Goal: Information Seeking & Learning: Learn about a topic

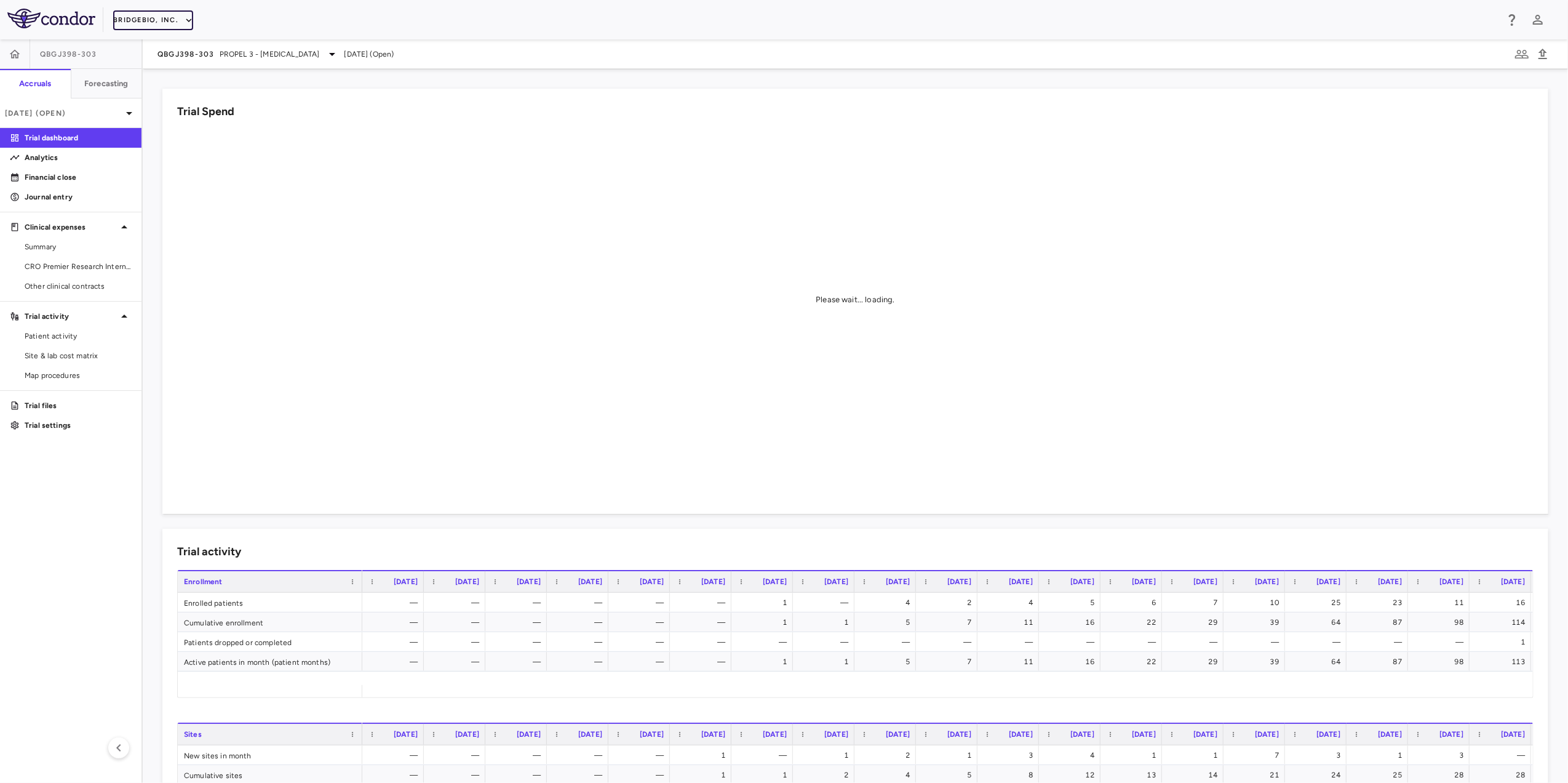
click at [181, 20] on button "BridgeBio, Inc." at bounding box center [152, 19] width 80 height 19
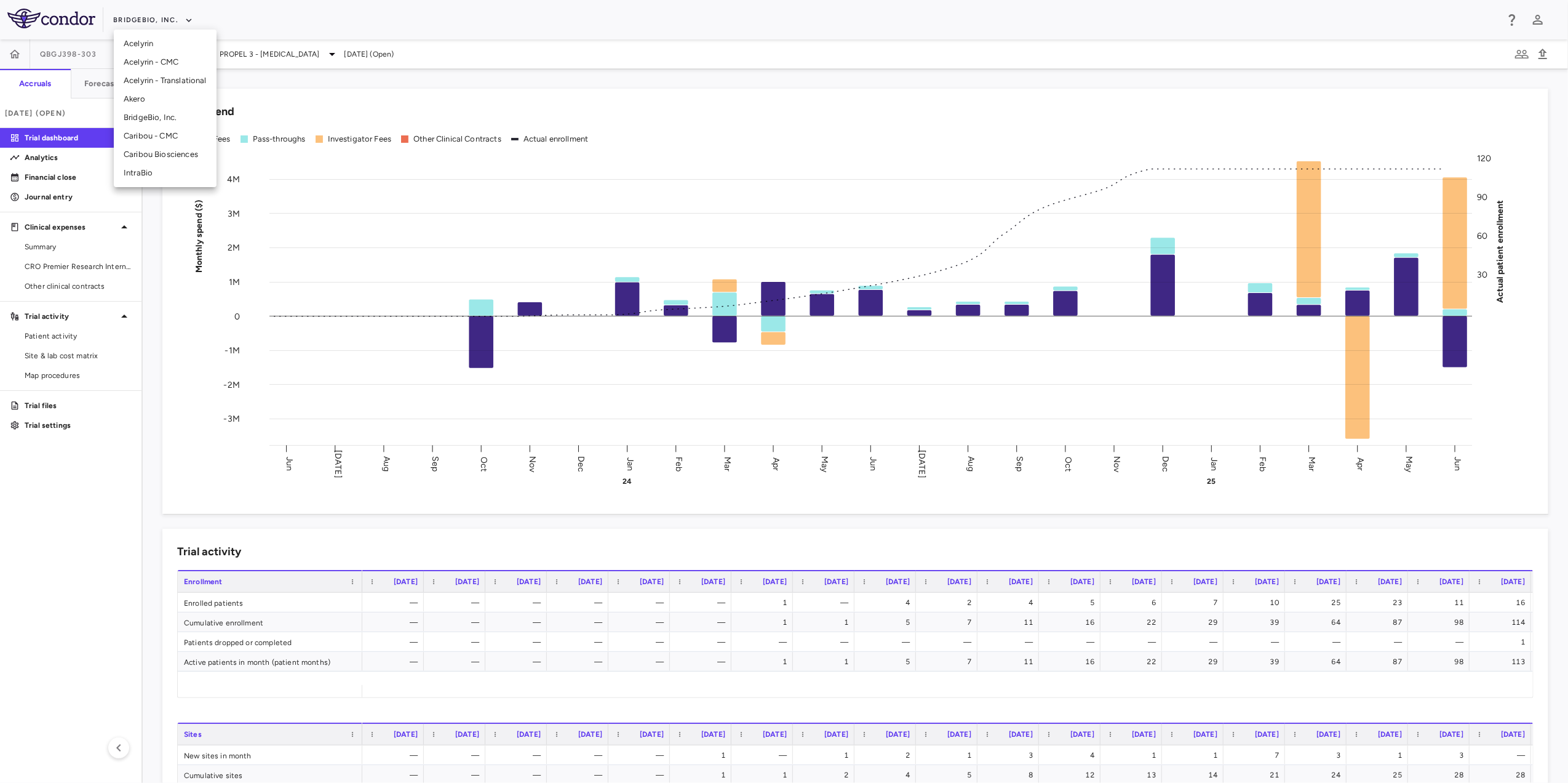
click at [176, 67] on li "Acelyrin - CMC" at bounding box center [165, 62] width 103 height 19
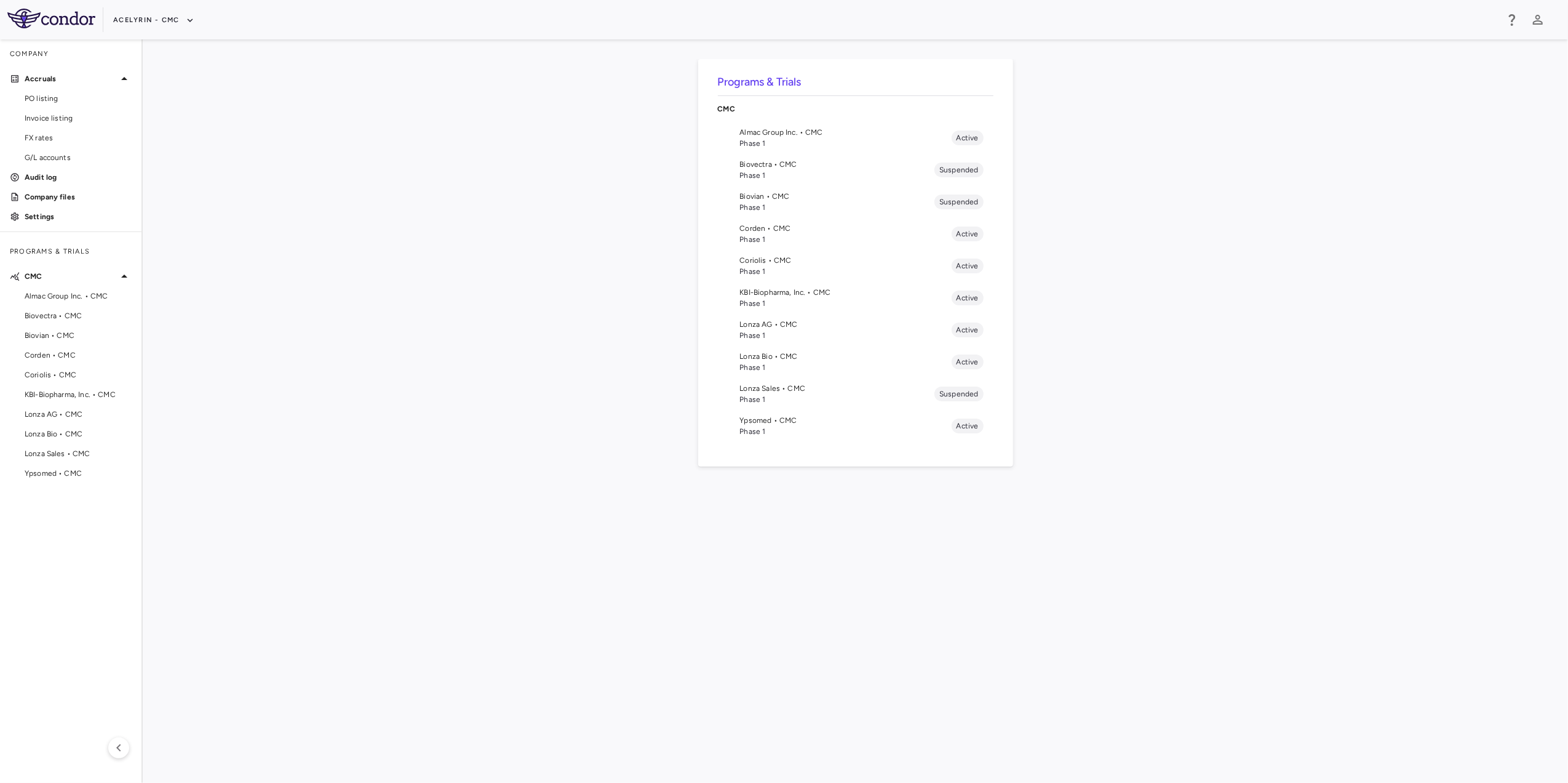
click at [796, 226] on span "Corden • CMC" at bounding box center [845, 228] width 211 height 11
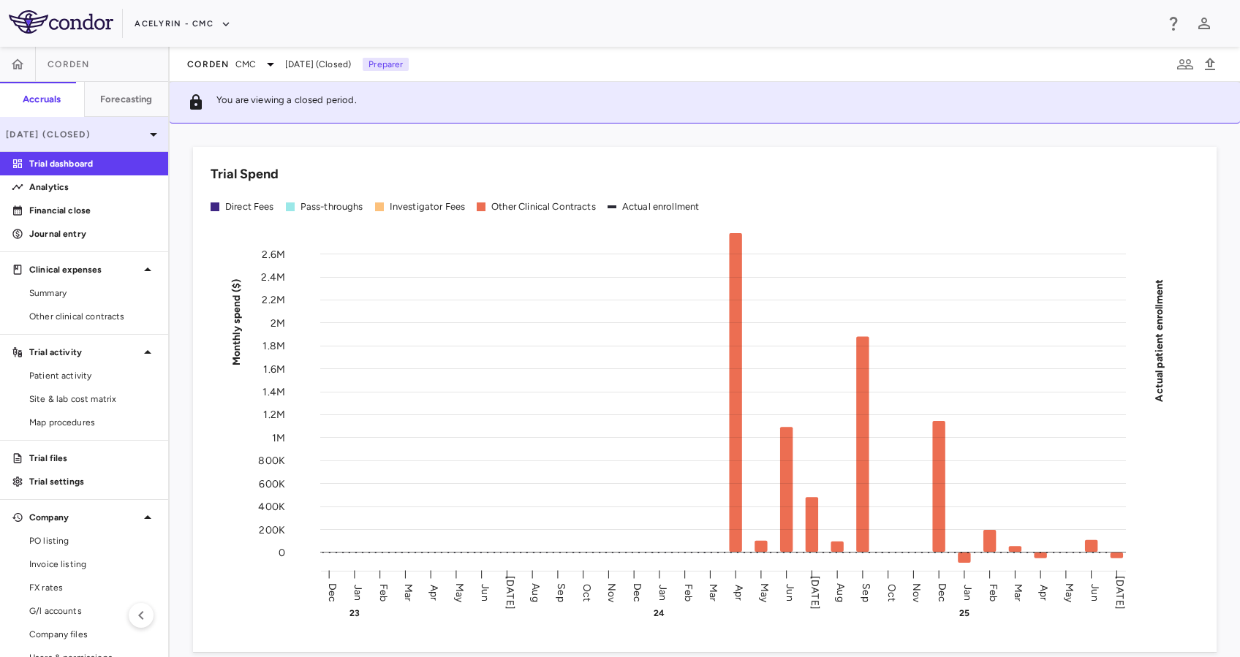
click at [146, 134] on icon at bounding box center [154, 135] width 18 height 18
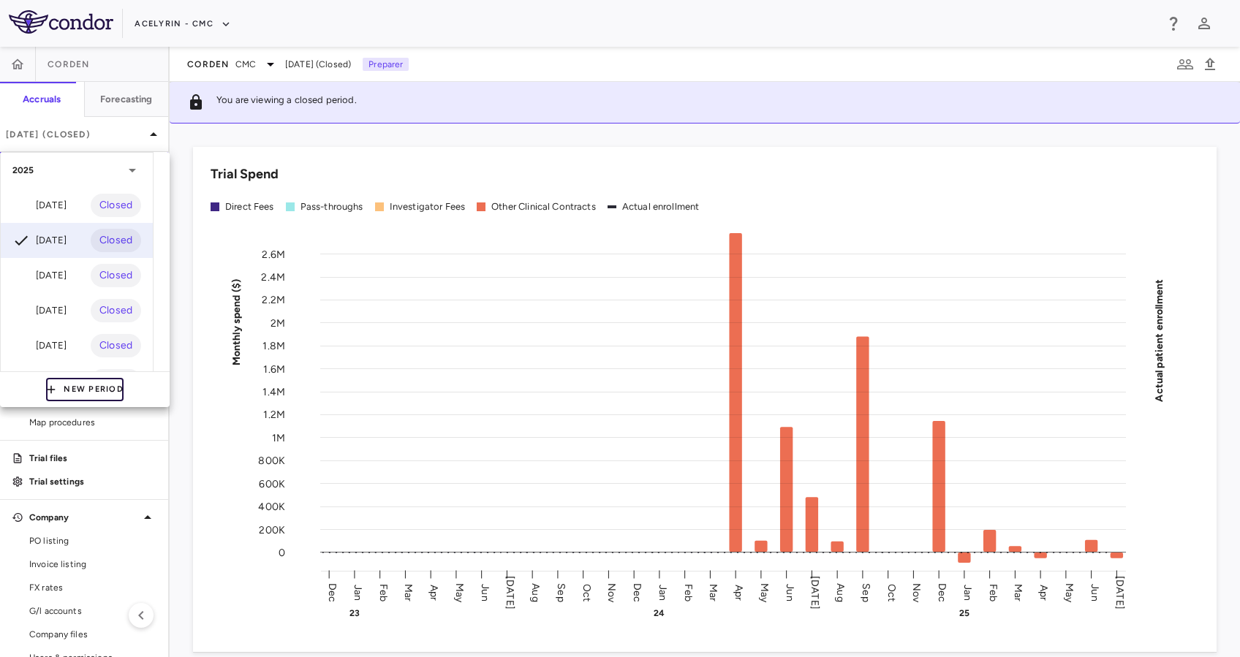
click at [99, 395] on button "New Period" at bounding box center [84, 389] width 77 height 23
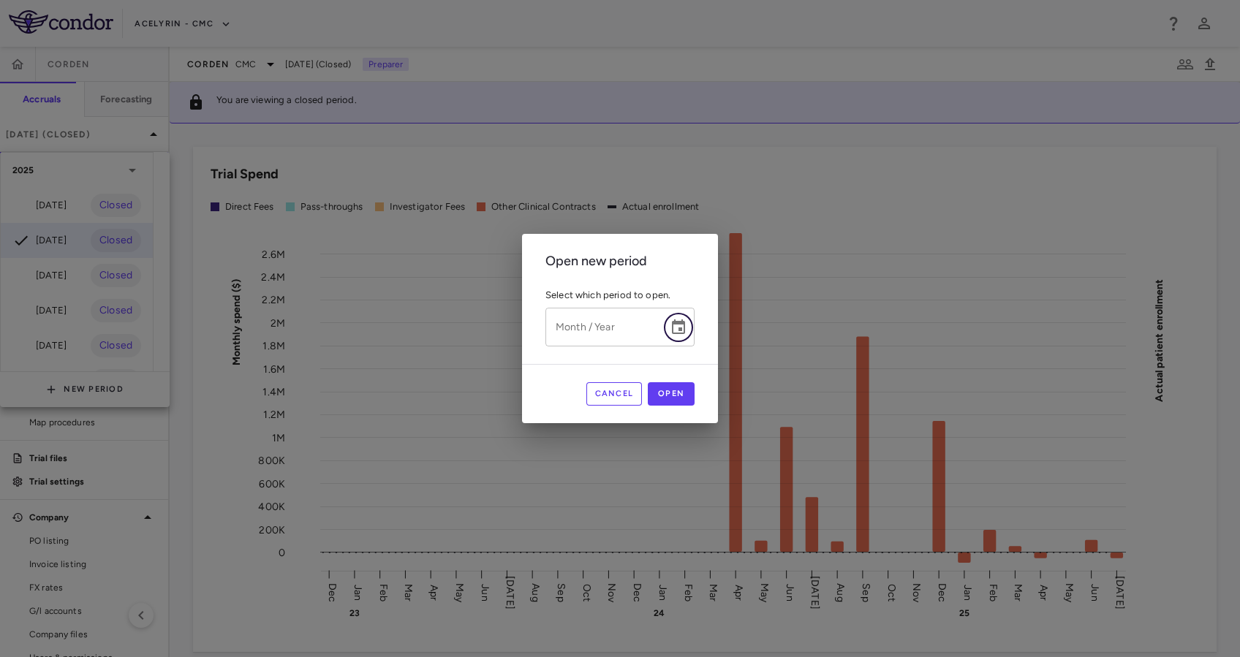
click at [681, 333] on icon "Choose date" at bounding box center [678, 326] width 13 height 15
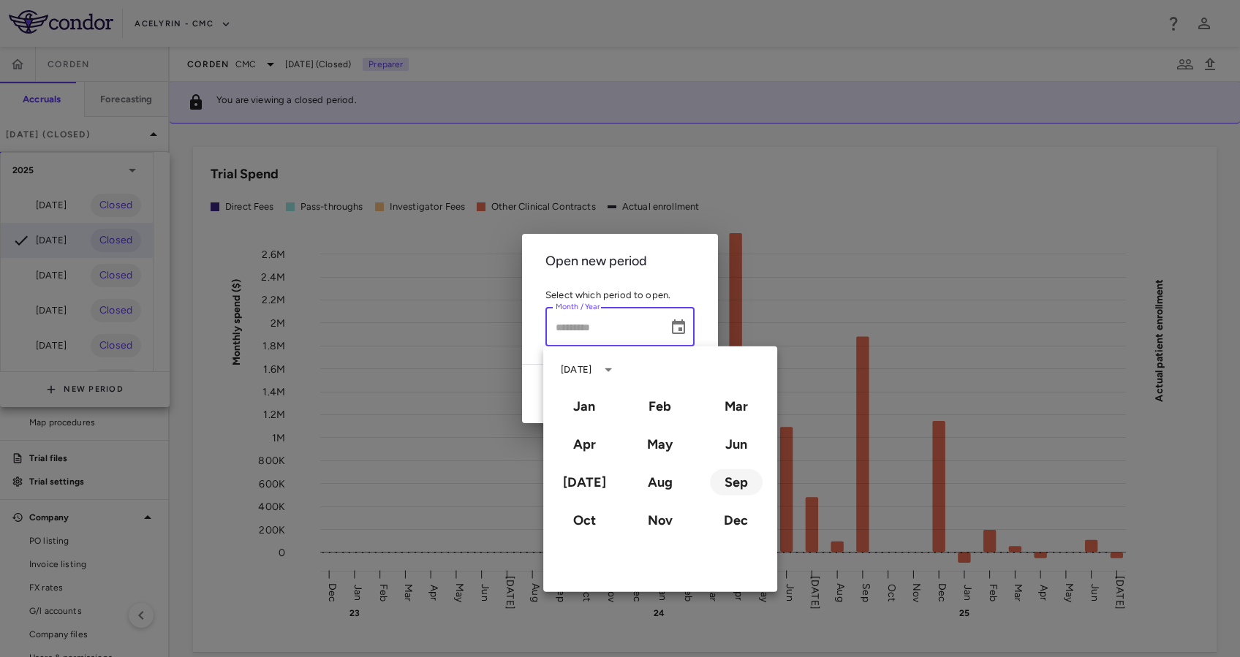
click at [725, 487] on button "Sep" at bounding box center [736, 482] width 53 height 26
type input "**********"
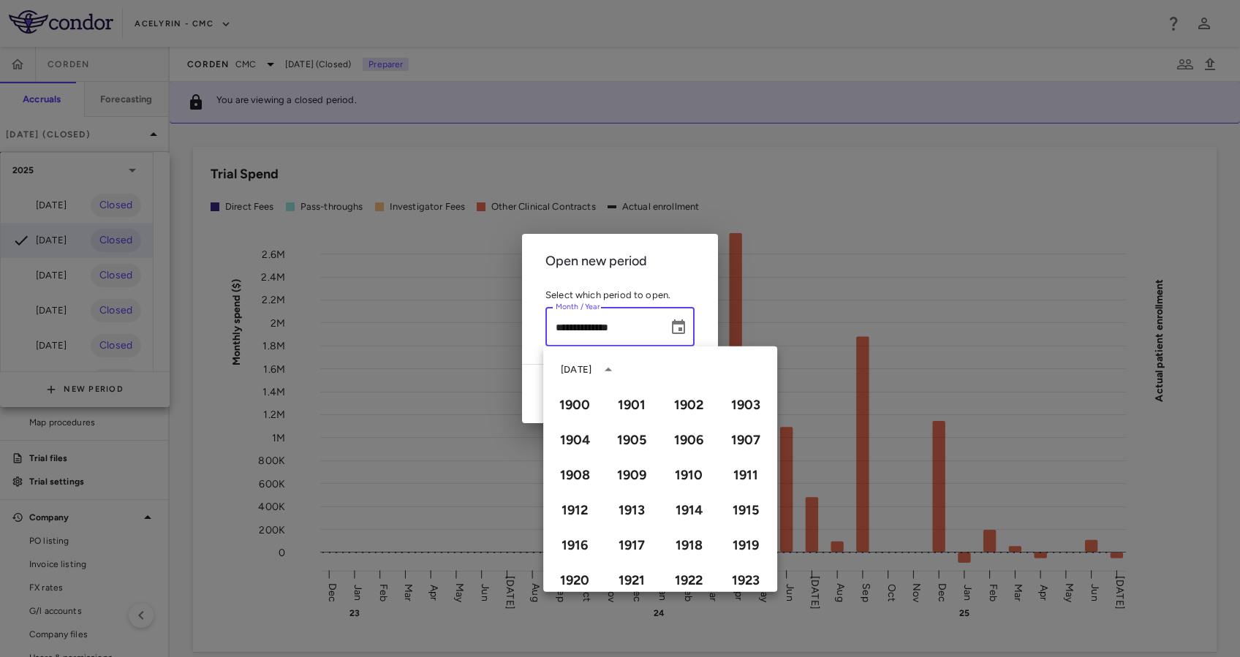
scroll to position [1003, 0]
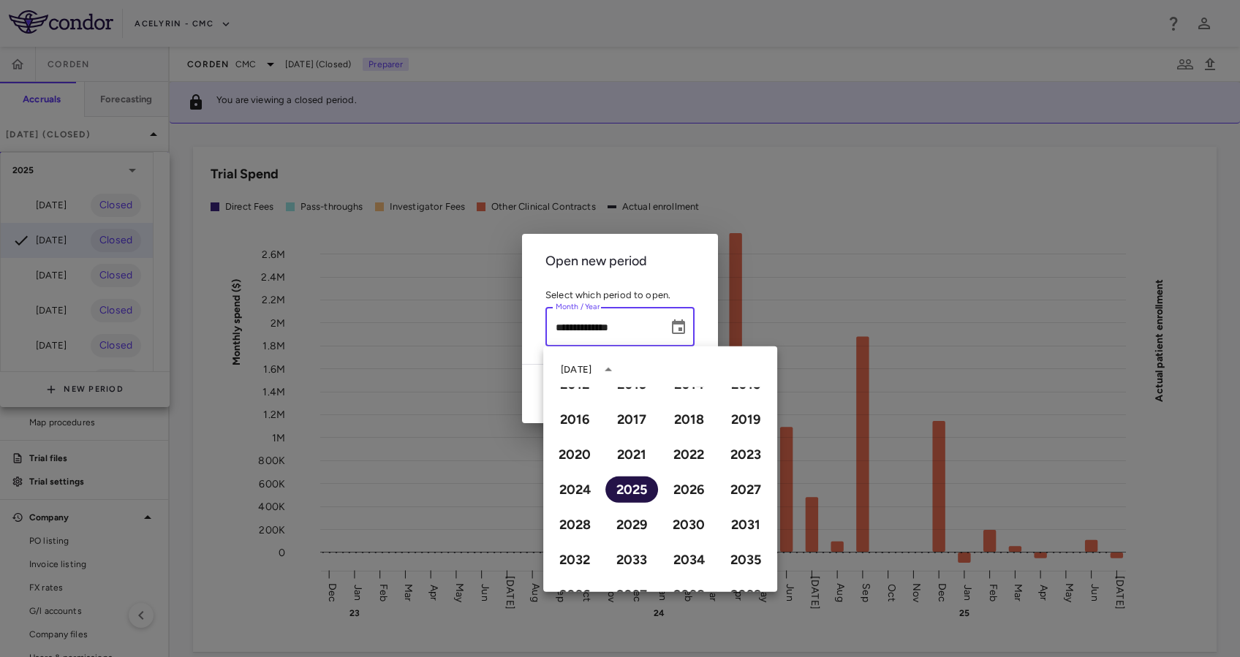
click at [623, 487] on button "2025" at bounding box center [631, 490] width 53 height 26
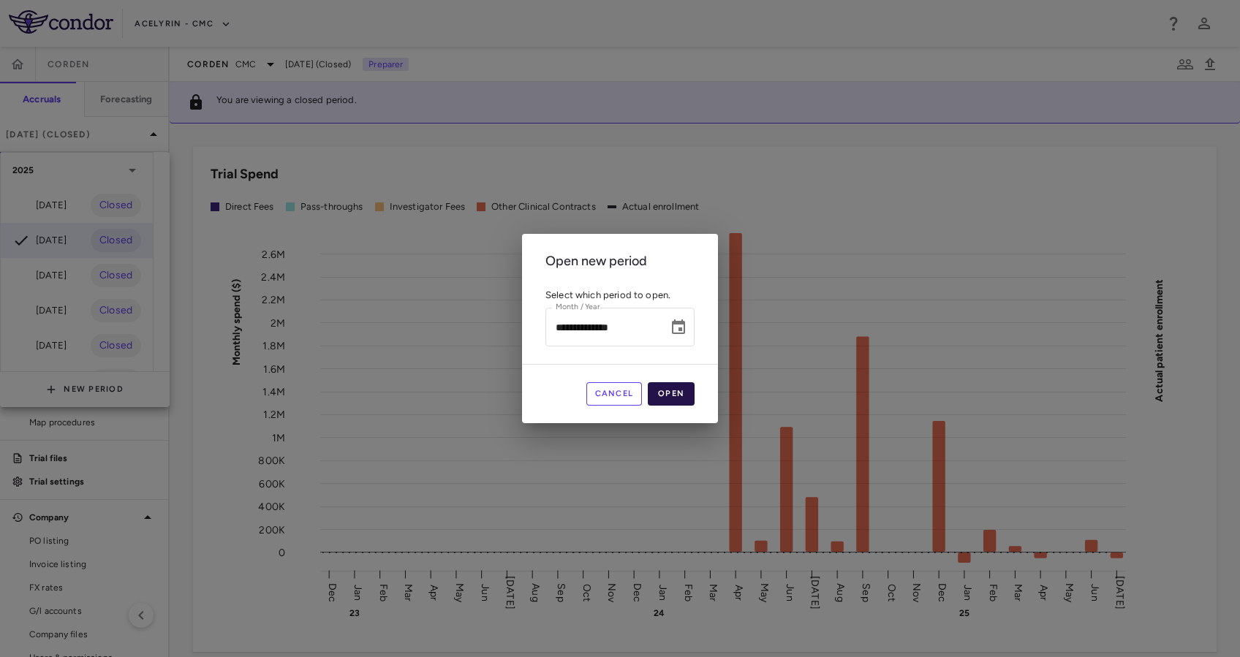
click at [668, 393] on button "Open" at bounding box center [671, 393] width 47 height 23
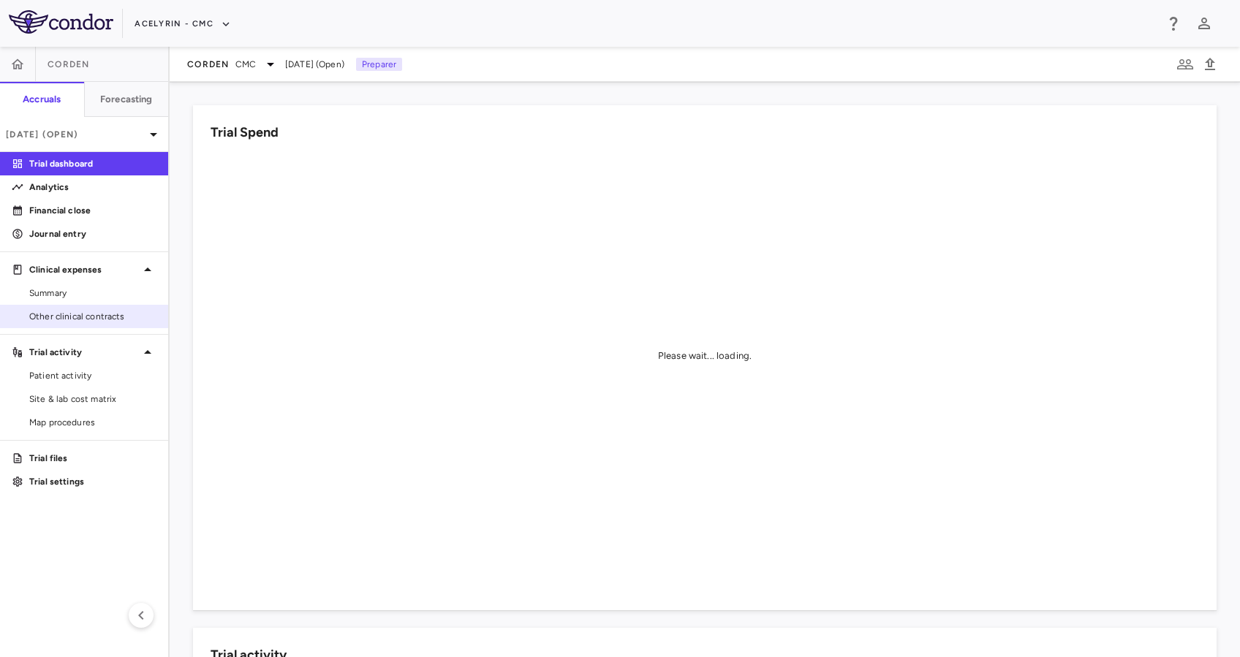
click at [56, 322] on span "Other clinical contracts" at bounding box center [92, 316] width 127 height 13
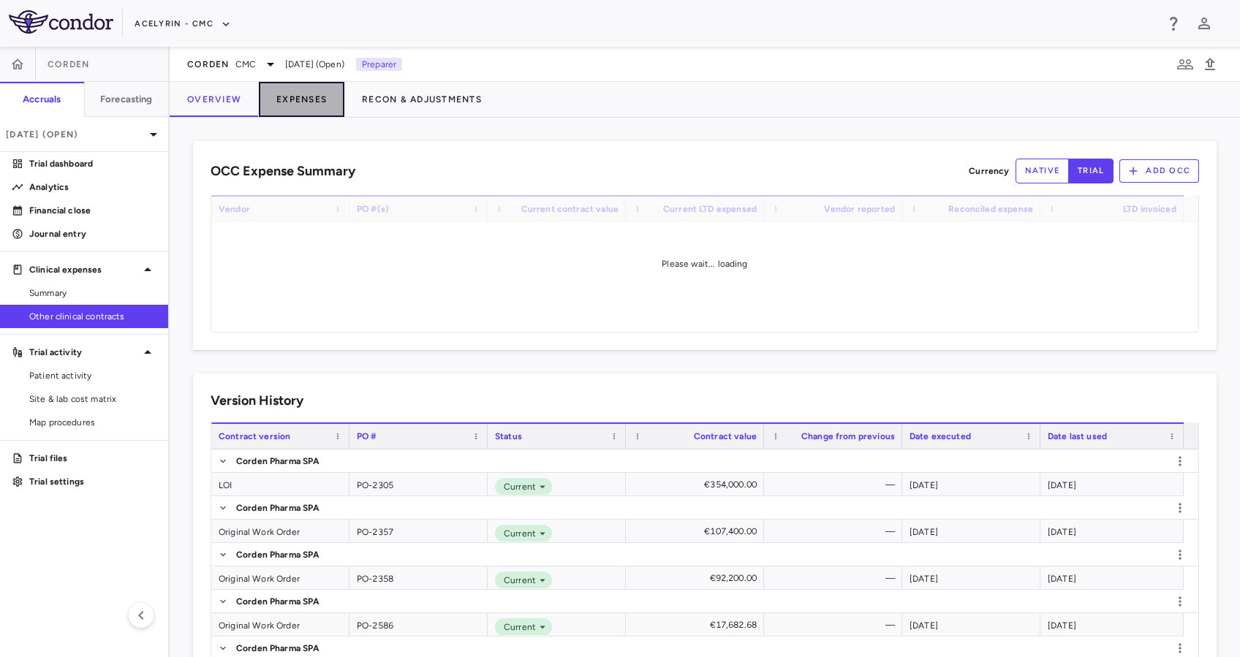
click at [297, 110] on button "Expenses" at bounding box center [302, 99] width 86 height 35
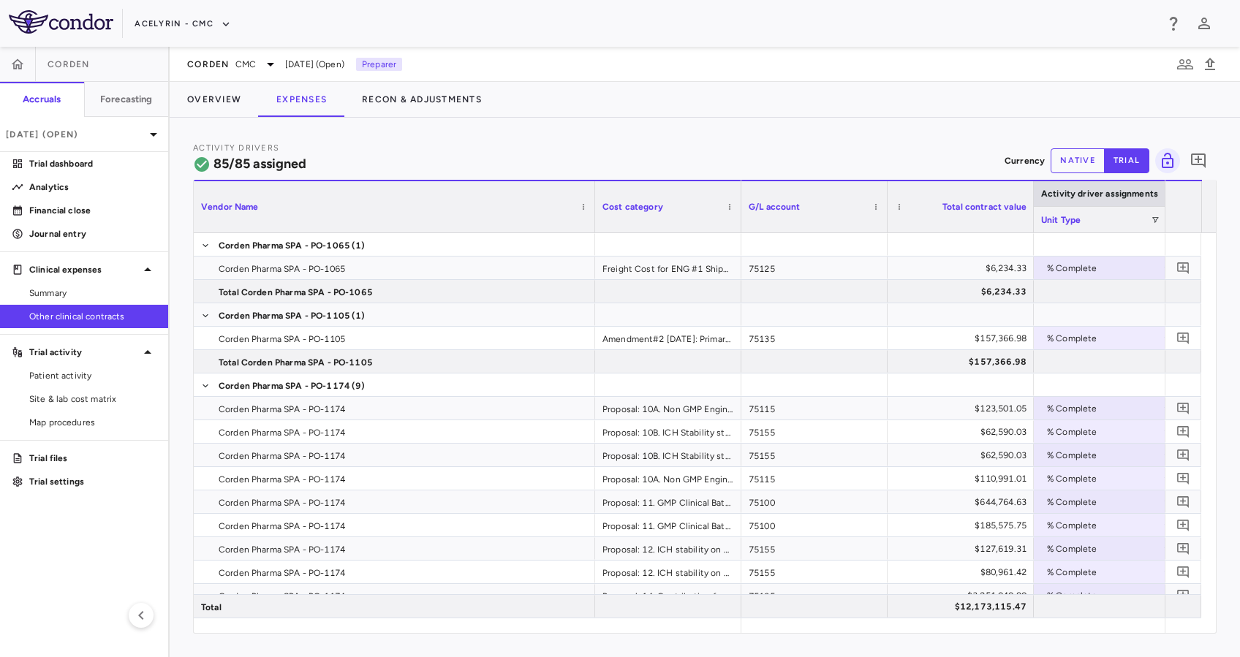
drag, startPoint x: 338, startPoint y: 202, endPoint x: 536, endPoint y: 219, distance: 198.0
click at [591, 220] on div at bounding box center [594, 206] width 6 height 51
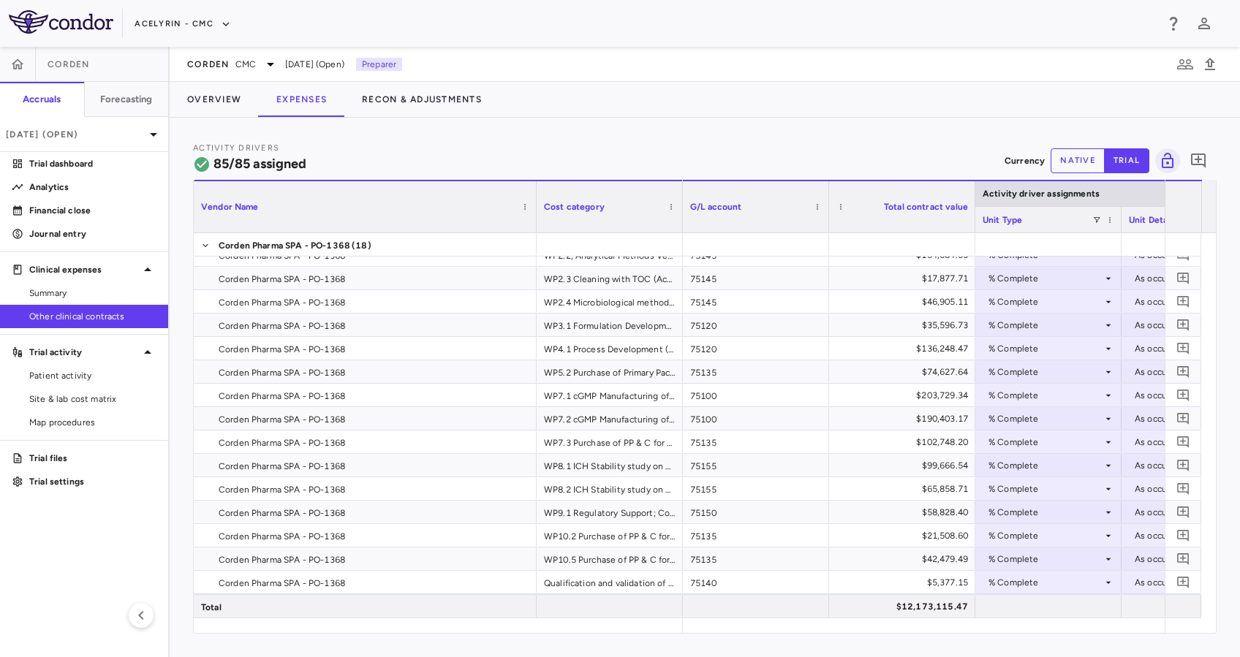
click at [1082, 164] on button "native" at bounding box center [1077, 160] width 54 height 25
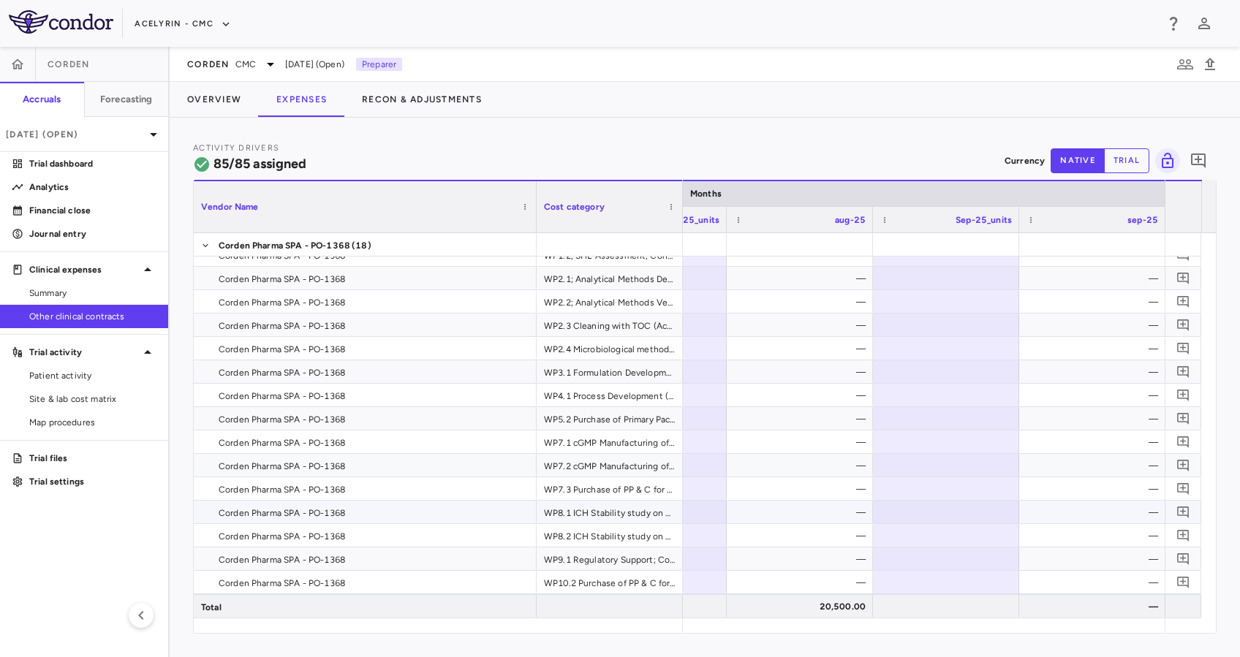
click at [963, 510] on div at bounding box center [946, 511] width 132 height 21
click at [1000, 534] on div at bounding box center [946, 535] width 132 height 21
click at [995, 485] on div at bounding box center [946, 488] width 132 height 21
click at [1111, 516] on div "—" at bounding box center [1095, 512] width 126 height 23
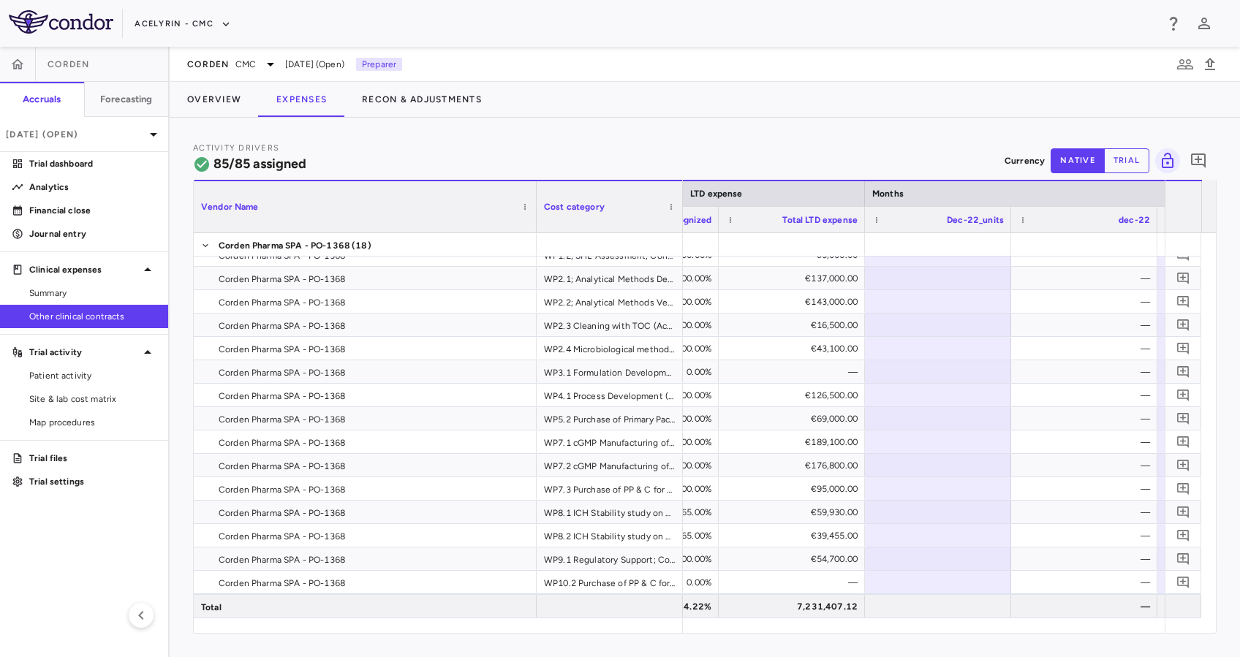
click at [292, 62] on span "[DATE] (Open)" at bounding box center [314, 64] width 59 height 13
click at [270, 61] on icon at bounding box center [271, 65] width 18 height 18
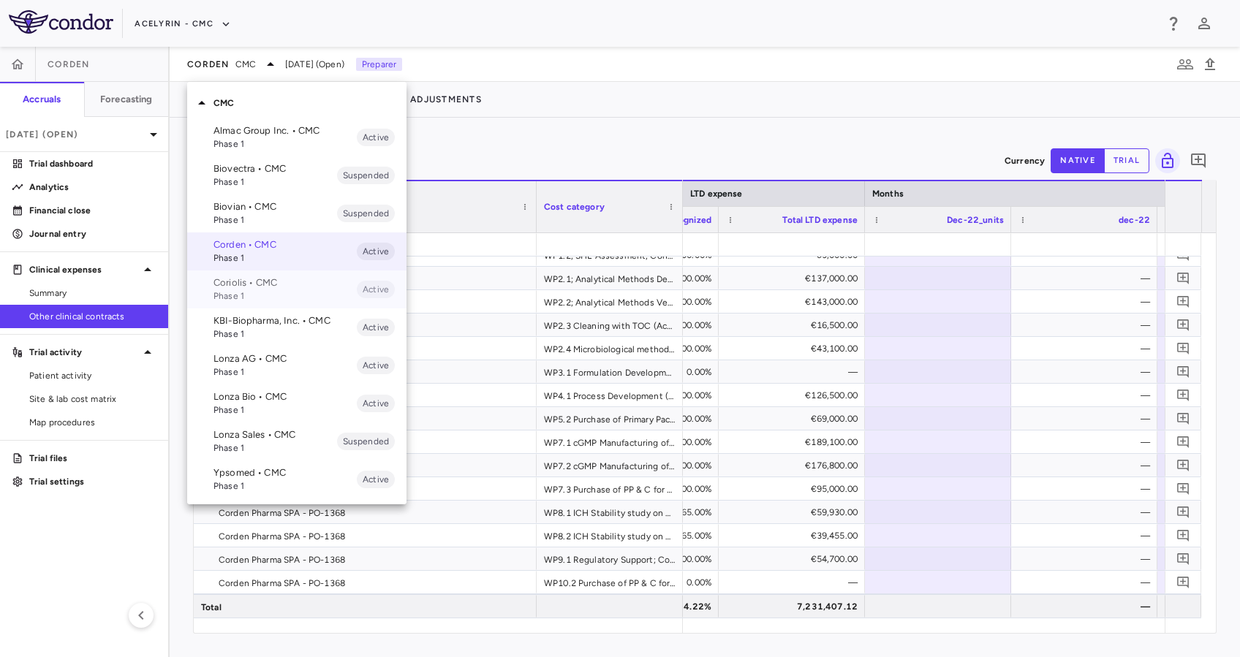
click at [273, 288] on p "Coriolis • CMC" at bounding box center [284, 282] width 143 height 13
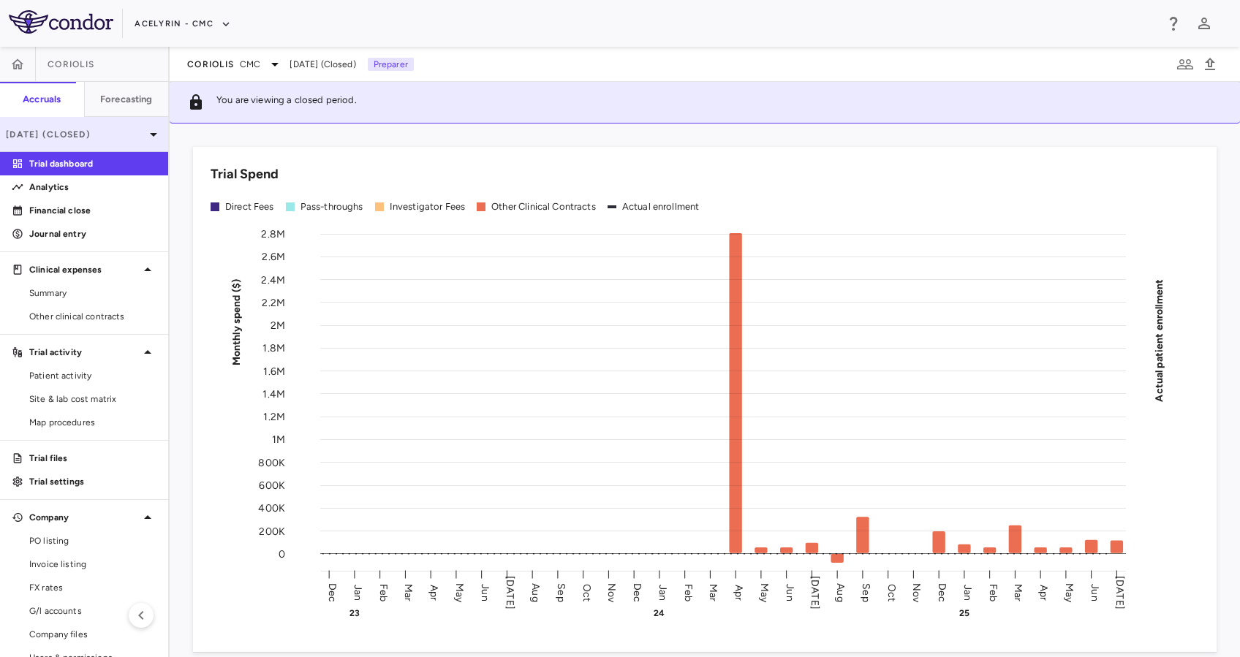
click at [129, 134] on p "[DATE] (Closed)" at bounding box center [75, 134] width 139 height 13
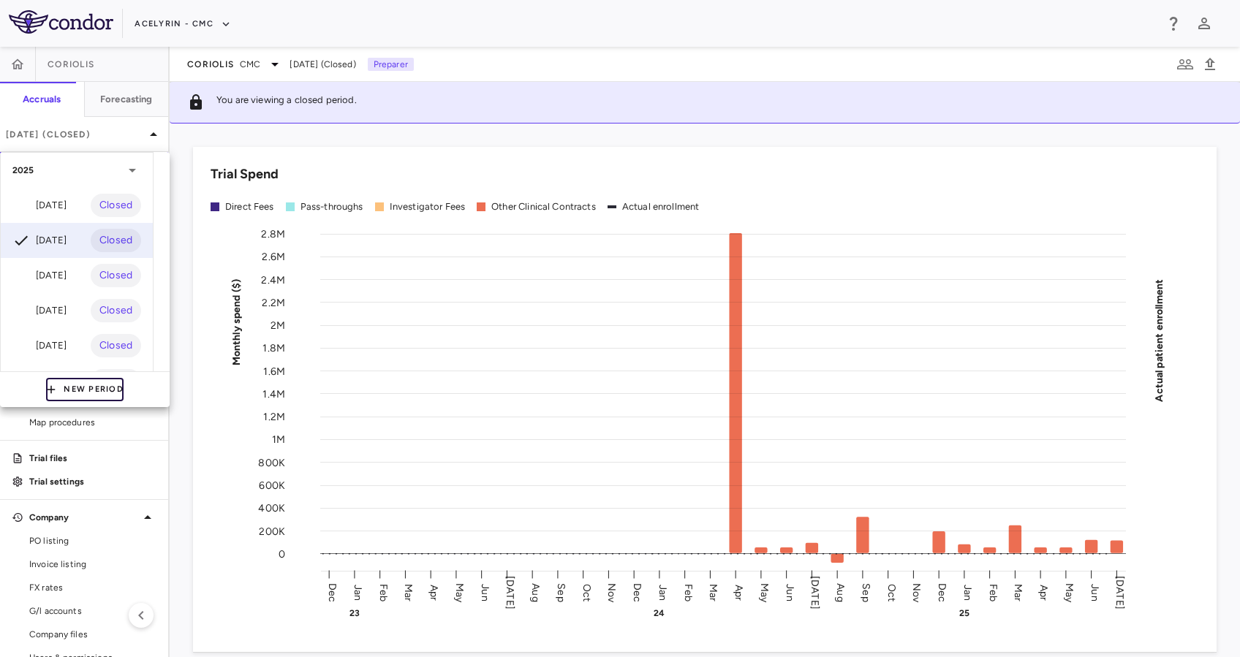
click at [70, 384] on button "New Period" at bounding box center [84, 389] width 77 height 23
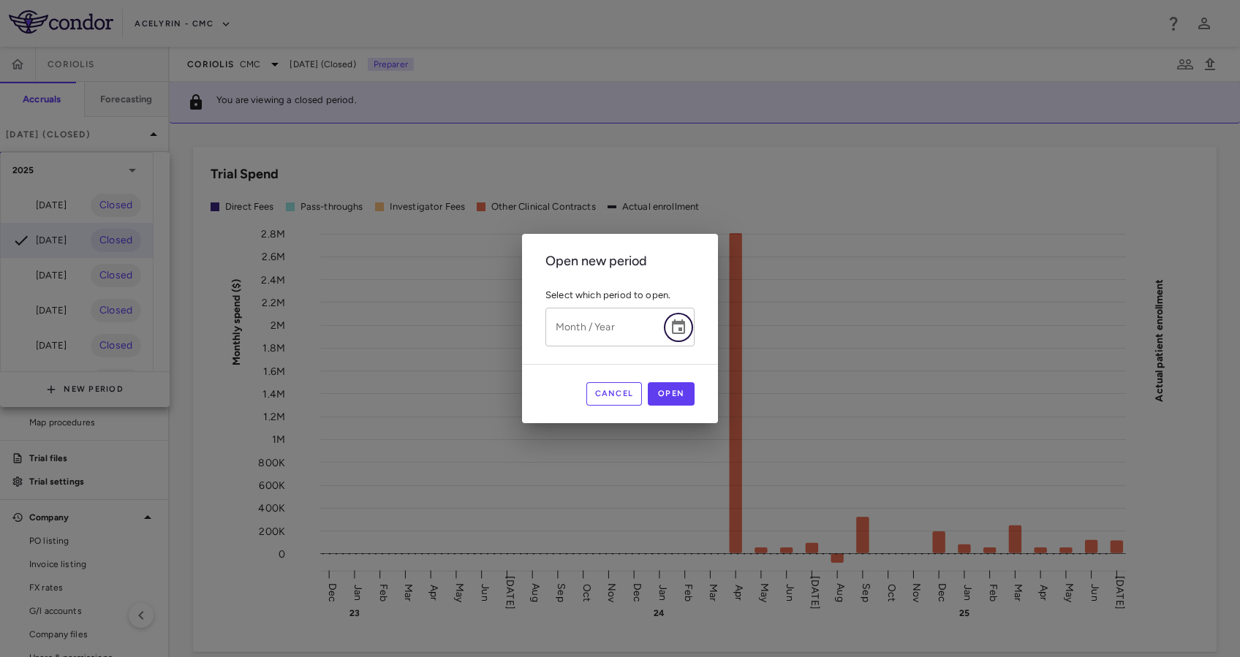
click at [682, 326] on icon "Choose date" at bounding box center [678, 328] width 18 height 18
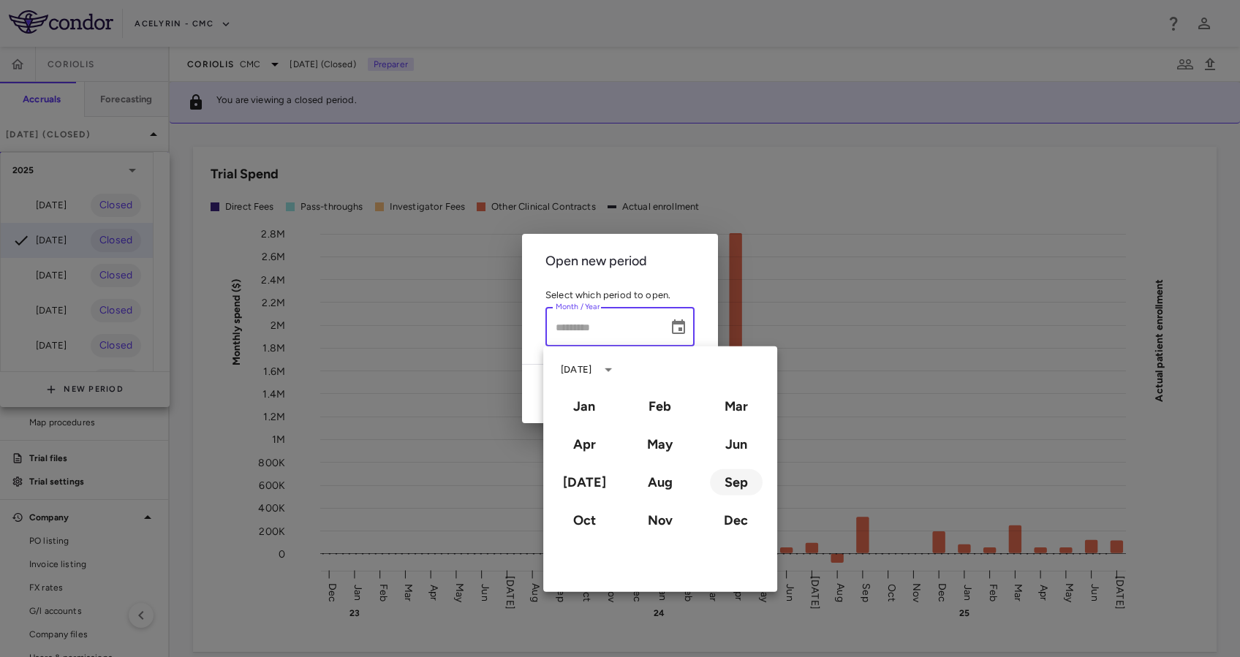
click at [737, 481] on button "Sep" at bounding box center [736, 482] width 53 height 26
type input "**********"
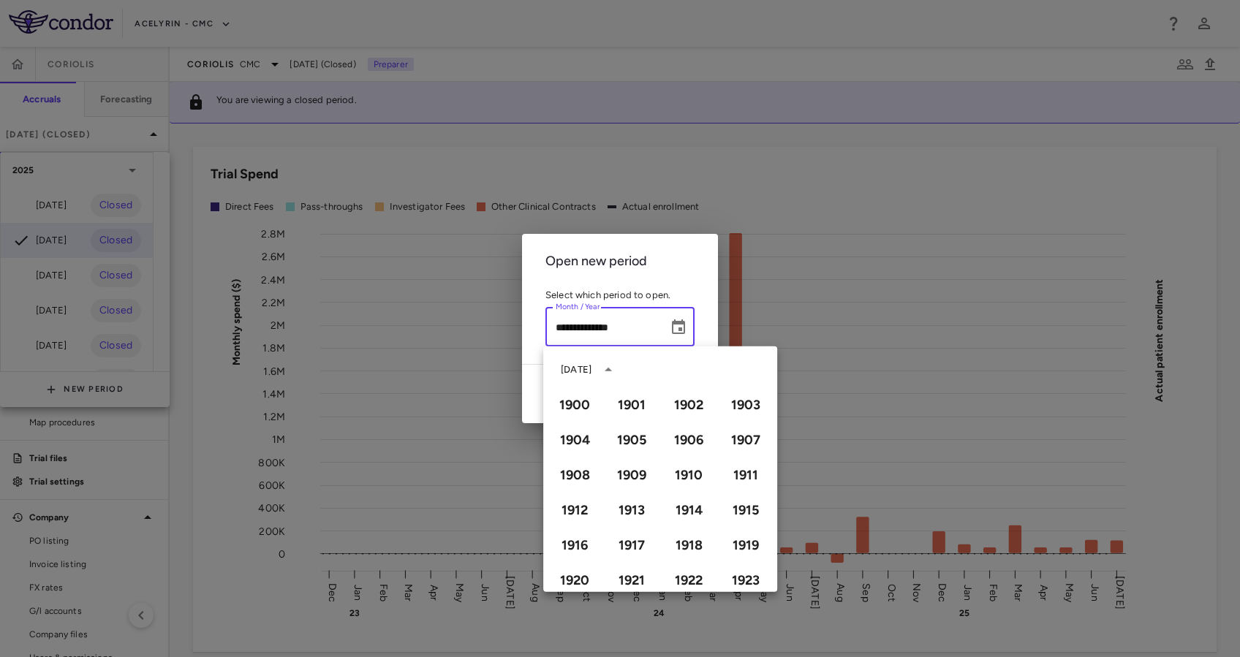
scroll to position [1003, 0]
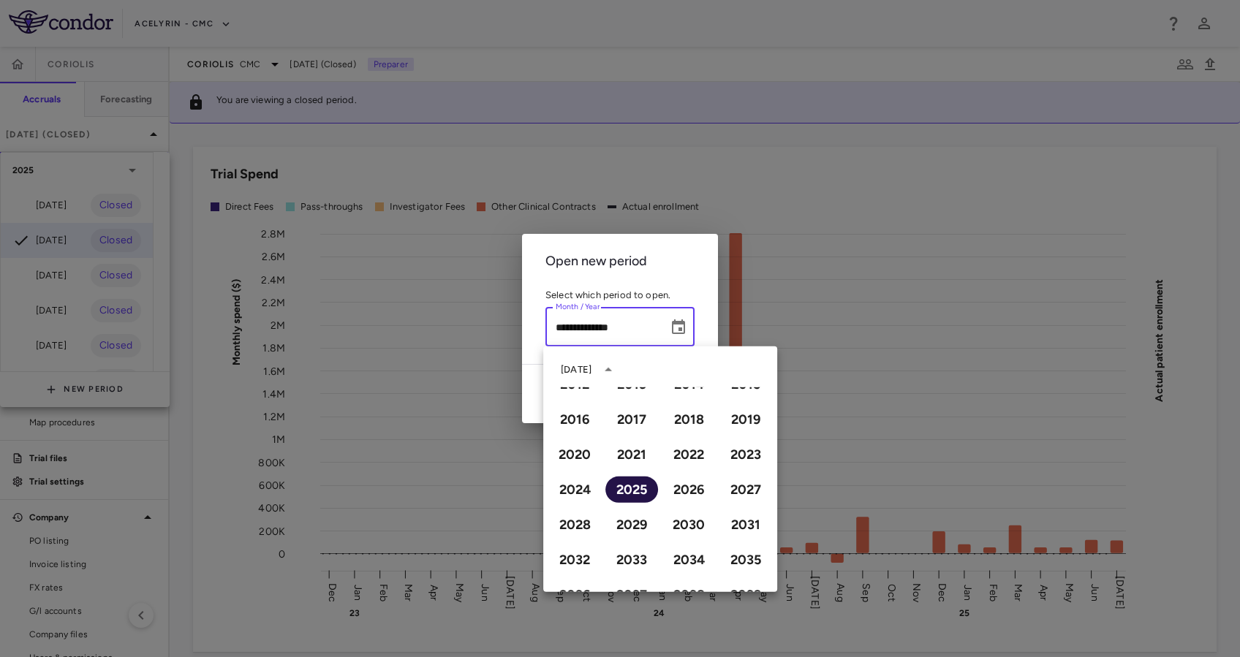
click at [624, 485] on button "2025" at bounding box center [631, 490] width 53 height 26
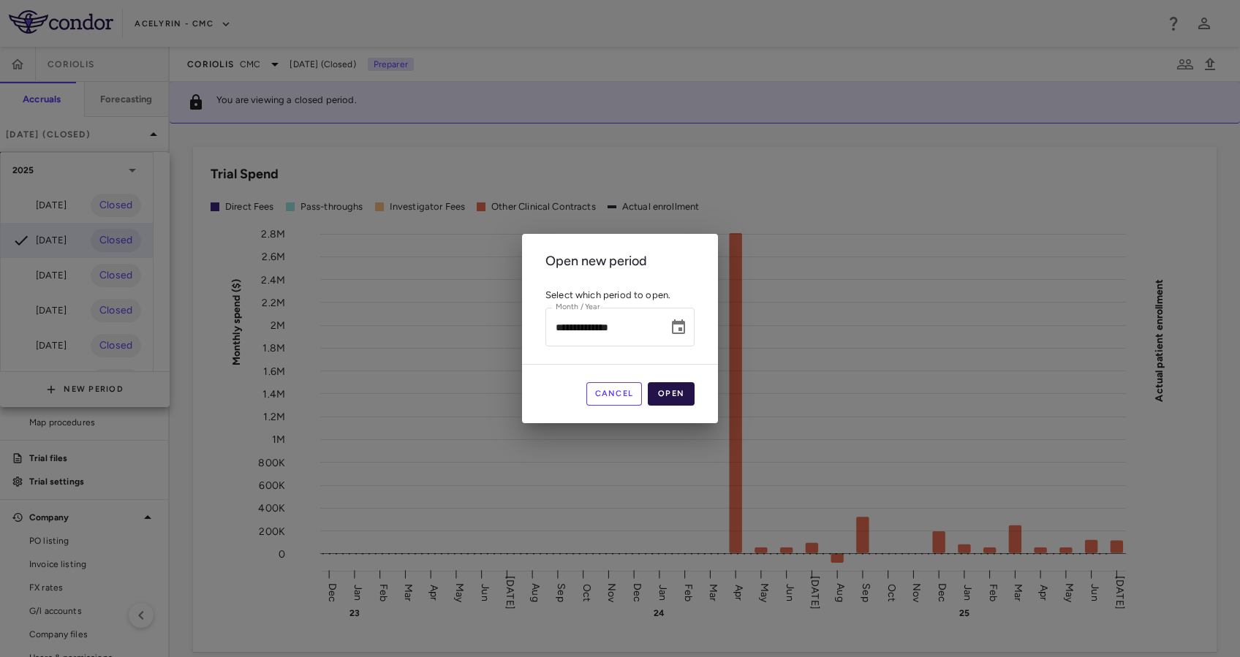
click at [684, 395] on button "Open" at bounding box center [671, 393] width 47 height 23
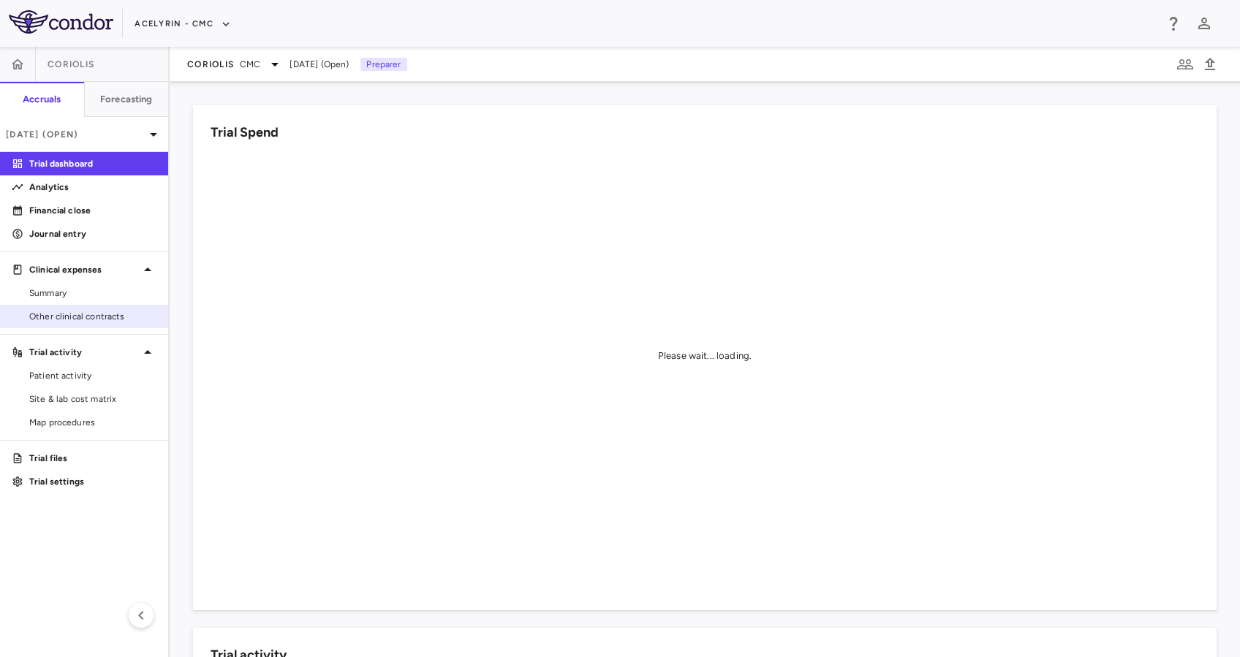
click at [57, 326] on link "Other clinical contracts" at bounding box center [84, 316] width 168 height 22
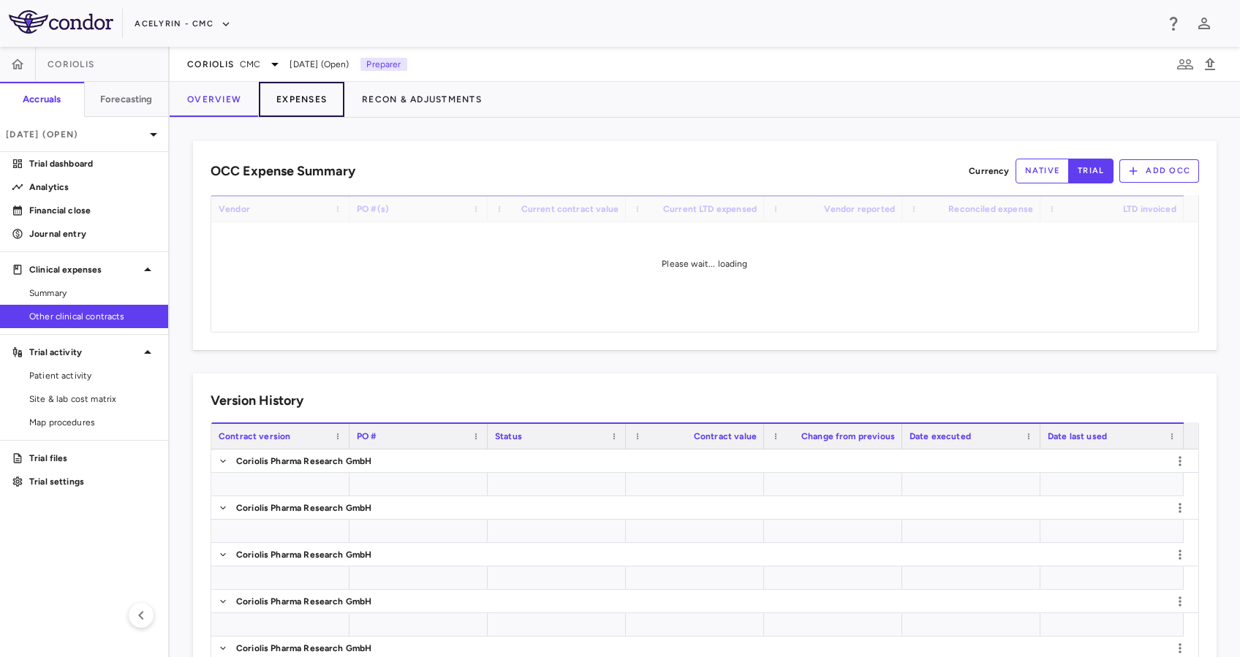
click at [289, 90] on button "Expenses" at bounding box center [302, 99] width 86 height 35
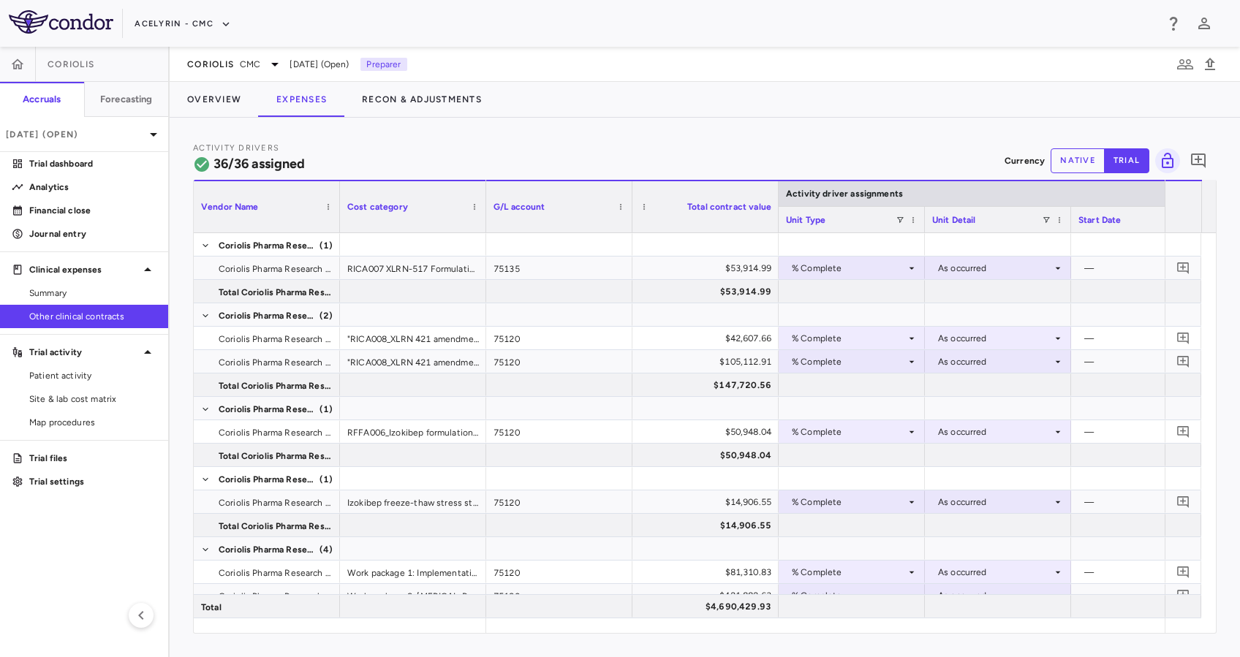
scroll to position [3, 0]
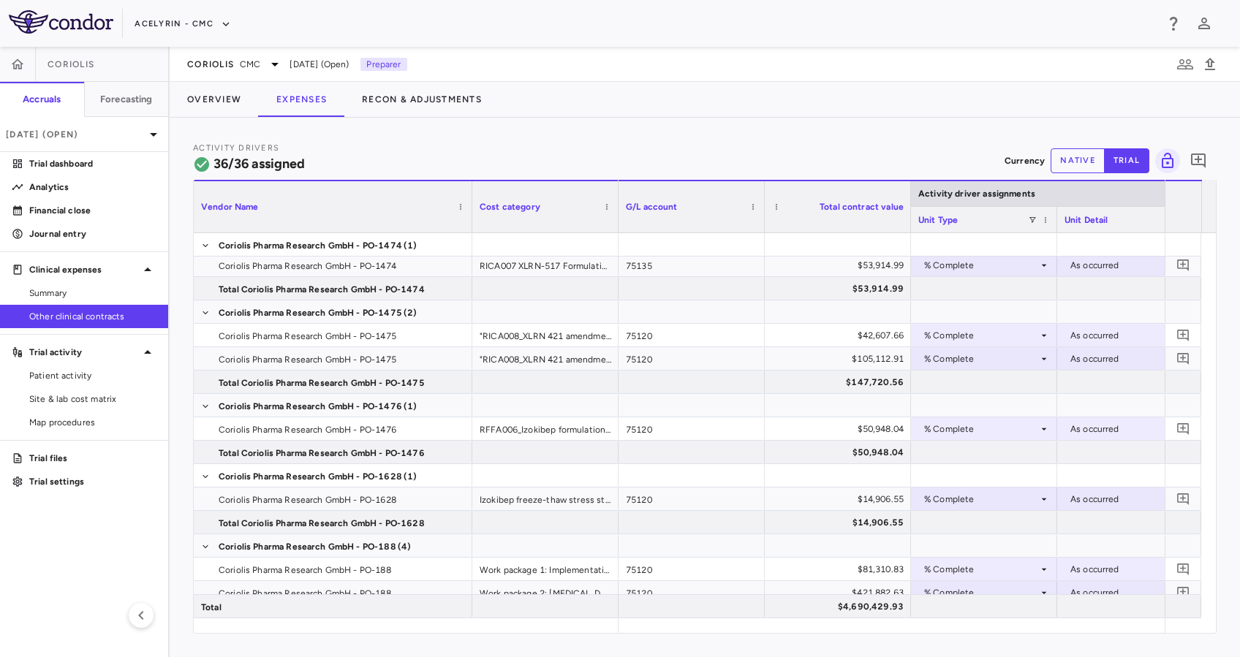
drag, startPoint x: 335, startPoint y: 193, endPoint x: 468, endPoint y: 212, distance: 133.6
click at [468, 212] on div at bounding box center [471, 206] width 6 height 51
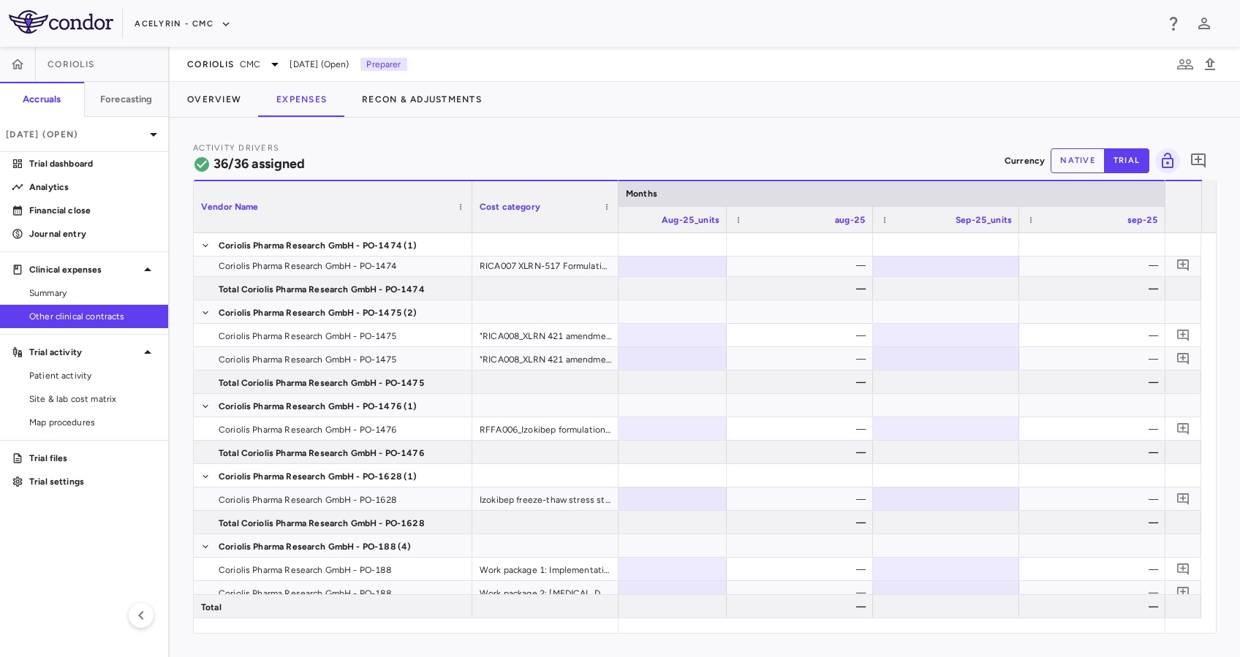
scroll to position [0, 10710]
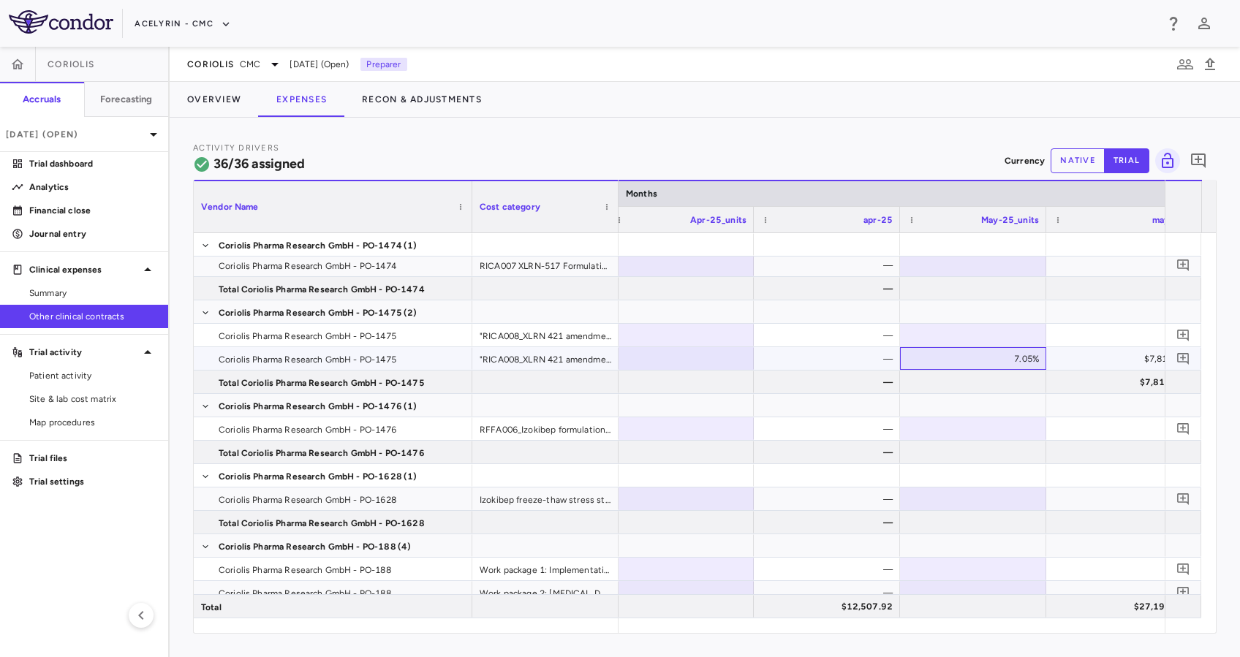
click at [994, 362] on div "7.05%" at bounding box center [976, 358] width 126 height 23
drag, startPoint x: 994, startPoint y: 362, endPoint x: 1061, endPoint y: 362, distance: 67.2
click at [820, 360] on div "—" at bounding box center [830, 358] width 126 height 23
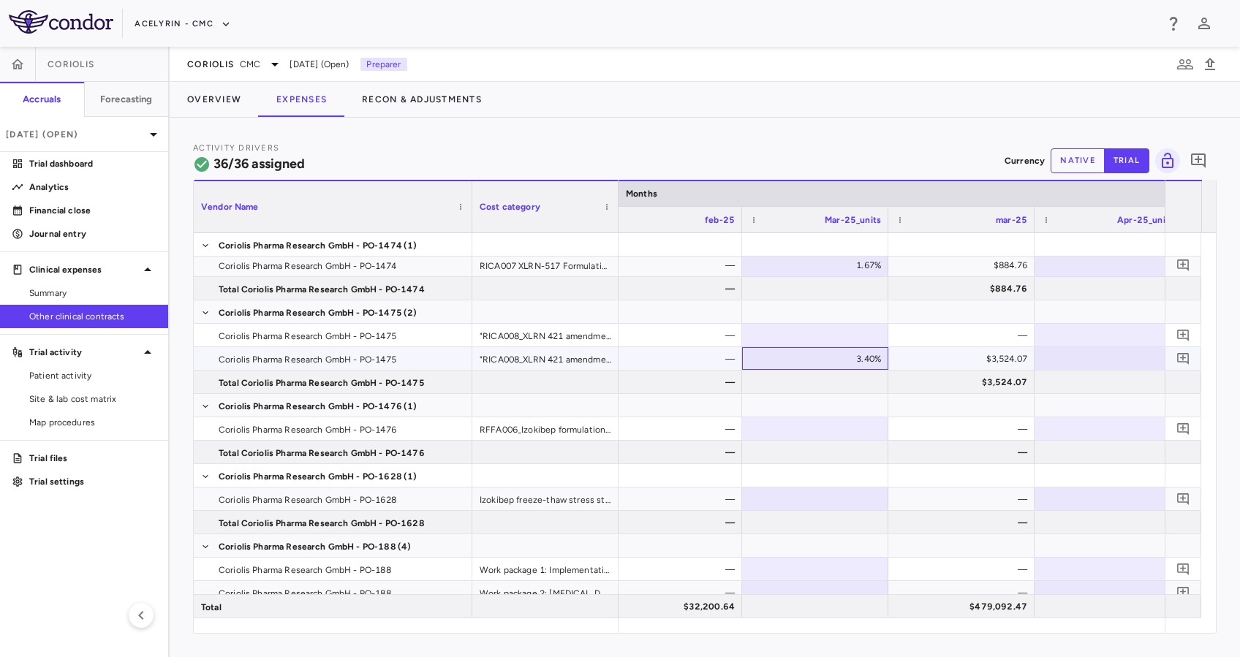
click at [848, 357] on div "3.40%" at bounding box center [818, 358] width 126 height 23
drag, startPoint x: 832, startPoint y: 357, endPoint x: 876, endPoint y: 357, distance: 43.1
click at [876, 357] on input "****" at bounding box center [825, 360] width 123 height 24
click at [694, 362] on div "—" at bounding box center [672, 358] width 126 height 23
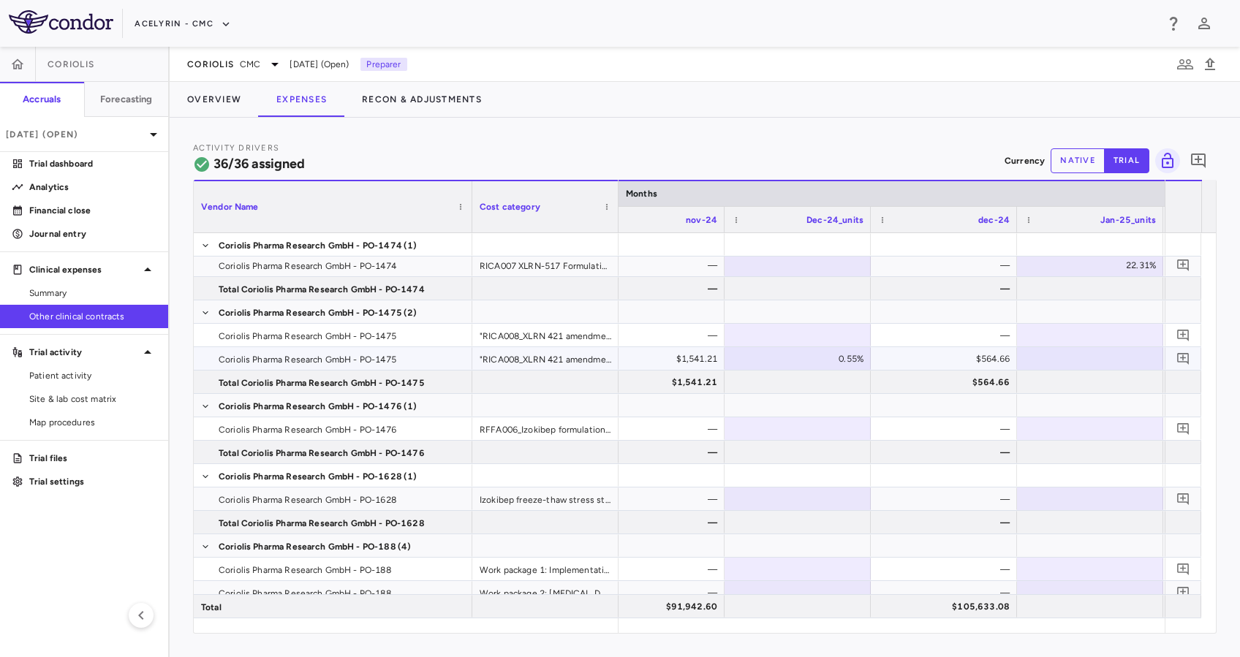
click at [834, 357] on div "0.55%" at bounding box center [800, 358] width 126 height 23
drag, startPoint x: 803, startPoint y: 357, endPoint x: 865, endPoint y: 341, distance: 64.2
click at [641, 361] on div "$1,541.21" at bounding box center [654, 358] width 126 height 23
click at [817, 357] on div "1.47%" at bounding box center [795, 358] width 126 height 23
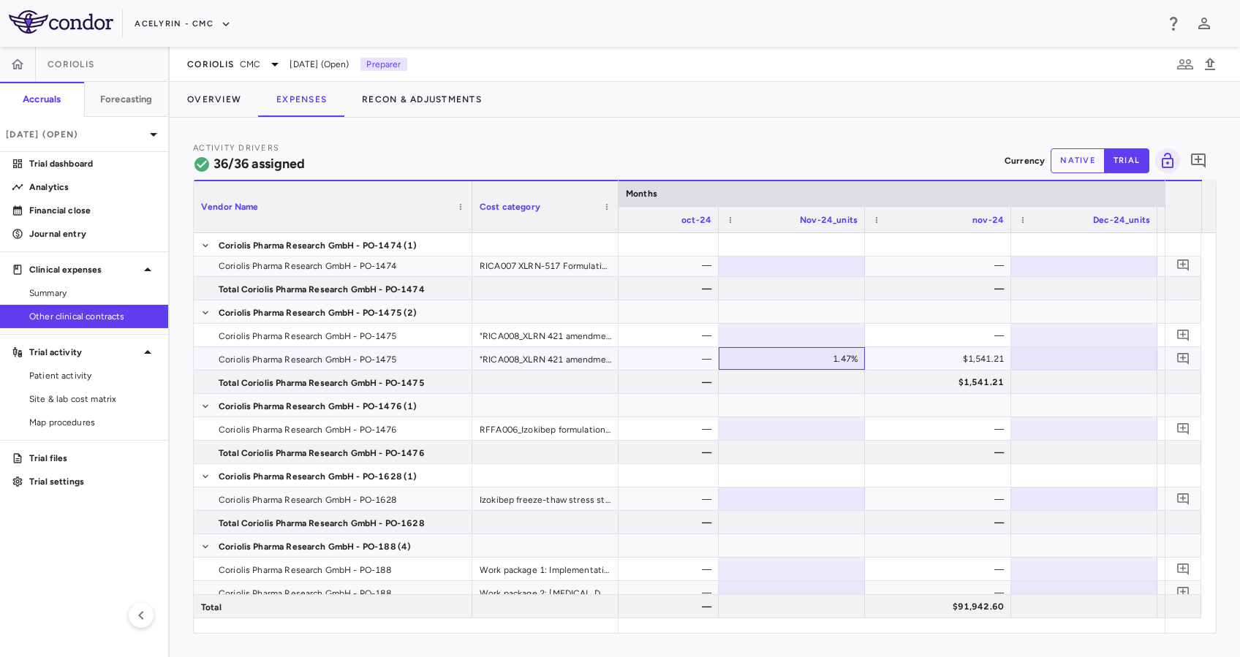
click at [807, 356] on div "1.47%" at bounding box center [795, 358] width 126 height 23
drag, startPoint x: 777, startPoint y: 362, endPoint x: 925, endPoint y: 359, distance: 147.7
click at [925, 359] on div "$1,541.21" at bounding box center [941, 358] width 126 height 23
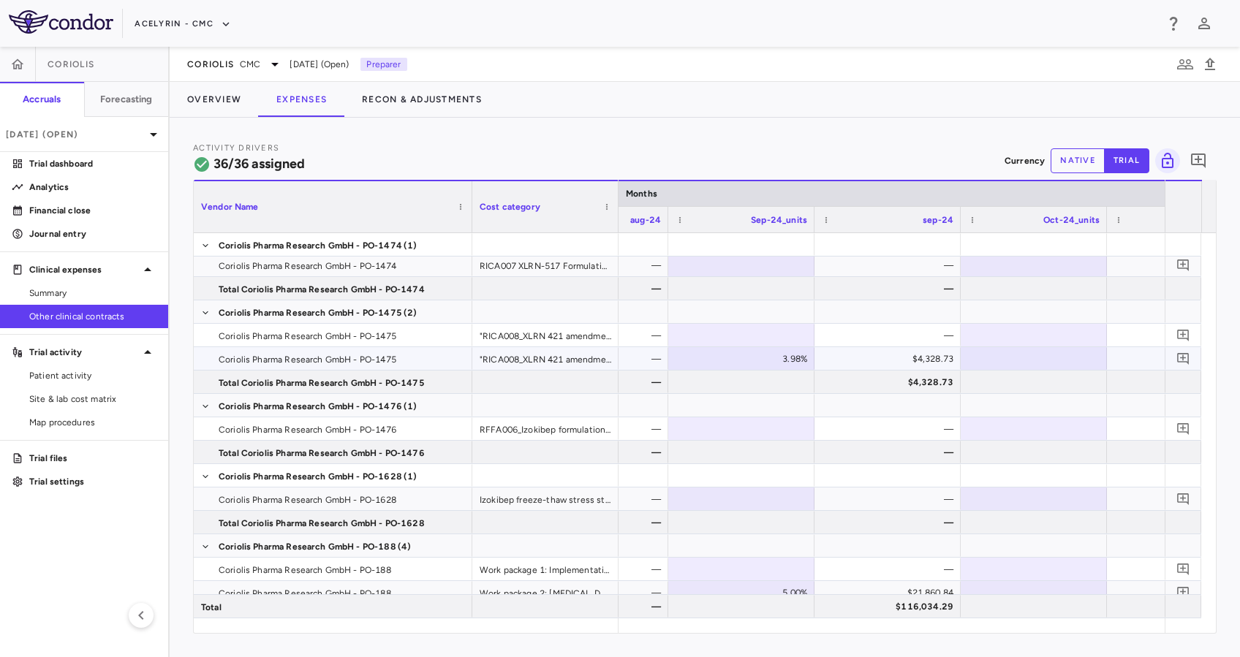
click at [793, 357] on div "3.98%" at bounding box center [744, 358] width 126 height 23
drag, startPoint x: 751, startPoint y: 354, endPoint x: 871, endPoint y: 362, distance: 120.1
click at [871, 362] on div "$4,328.73" at bounding box center [890, 358] width 126 height 23
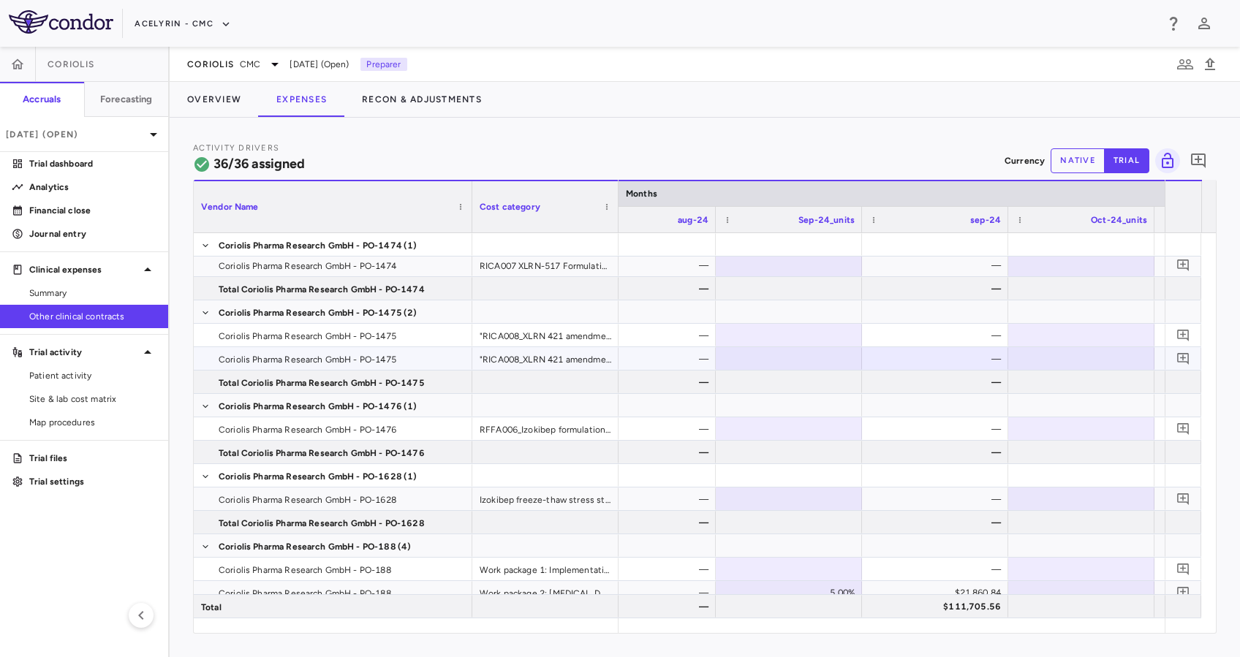
click at [790, 361] on div at bounding box center [789, 358] width 132 height 21
click at [892, 362] on div "—" at bounding box center [938, 358] width 126 height 23
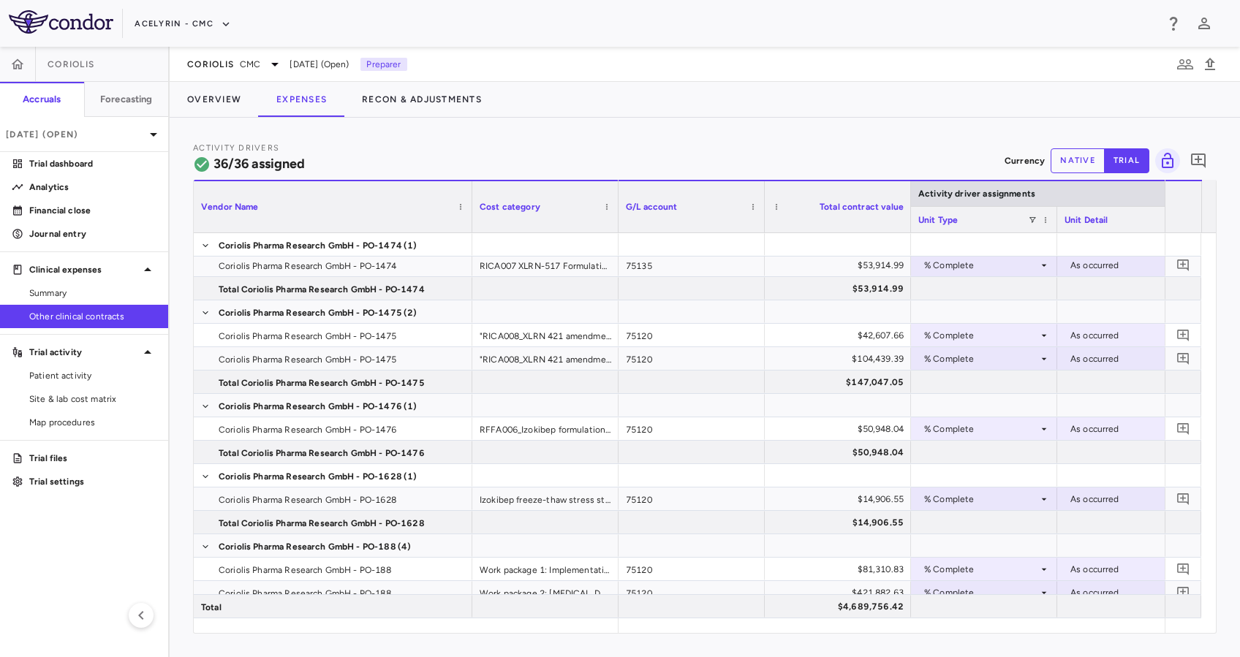
scroll to position [0, 239]
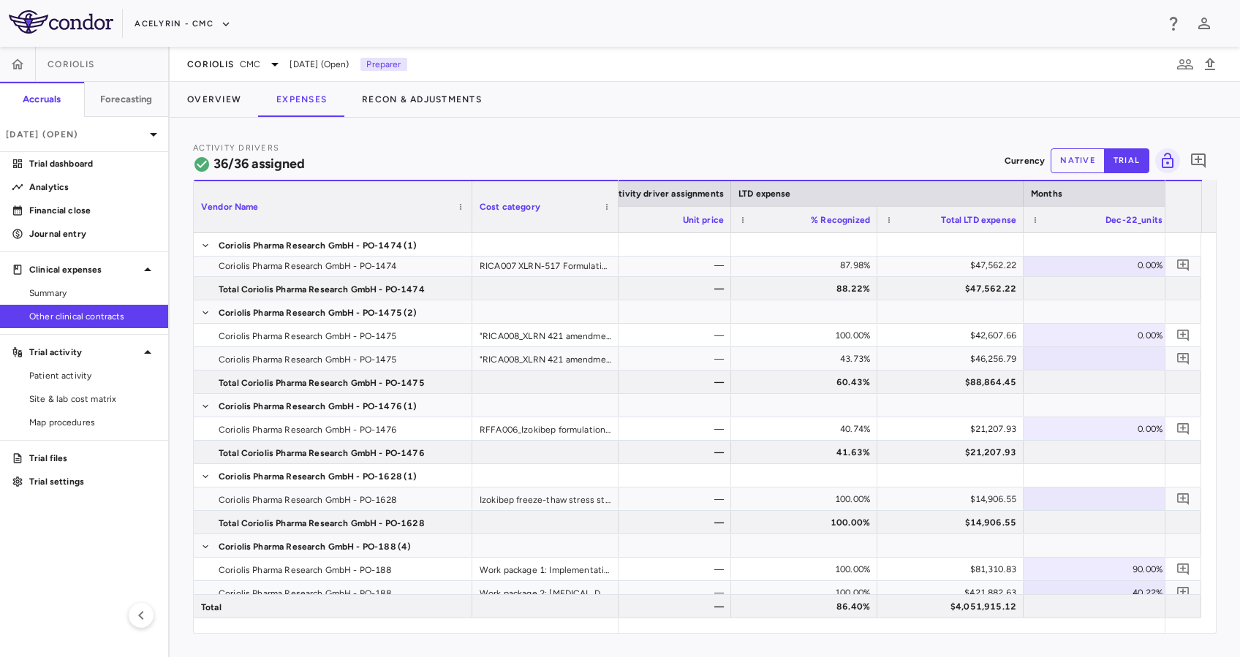
click at [1067, 163] on button "native" at bounding box center [1077, 160] width 54 height 25
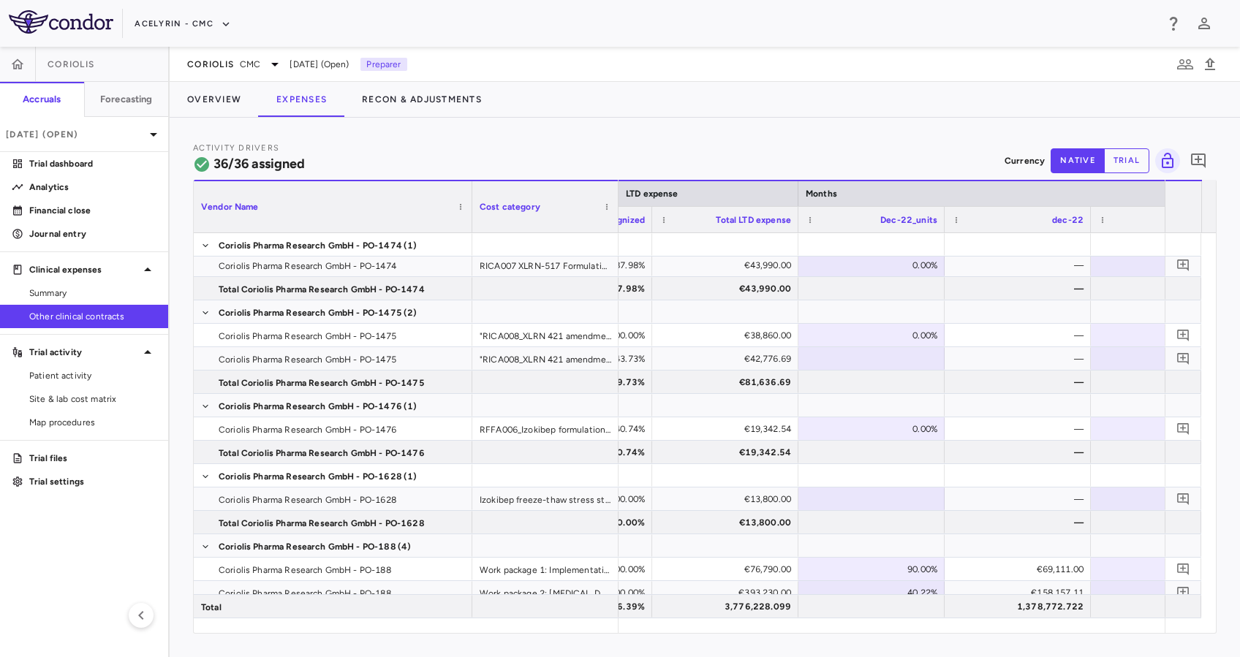
click at [1122, 158] on button "trial" at bounding box center [1126, 160] width 45 height 25
click at [1072, 158] on button "native" at bounding box center [1077, 160] width 54 height 25
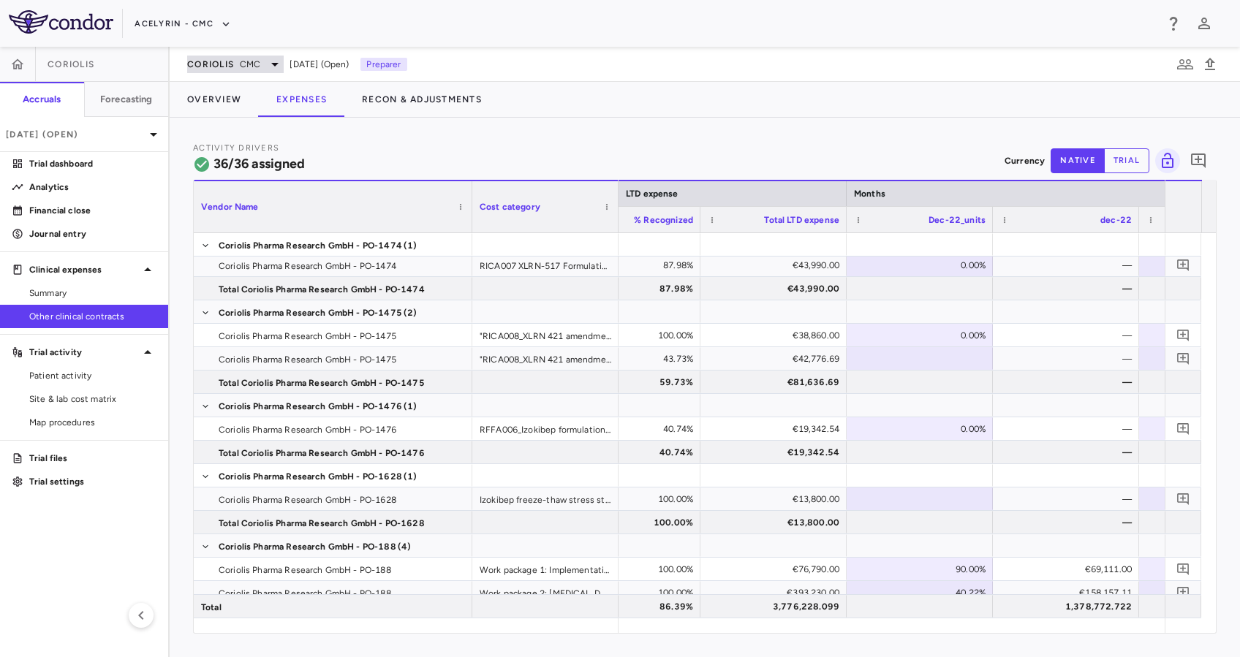
click at [270, 63] on icon at bounding box center [275, 65] width 18 height 18
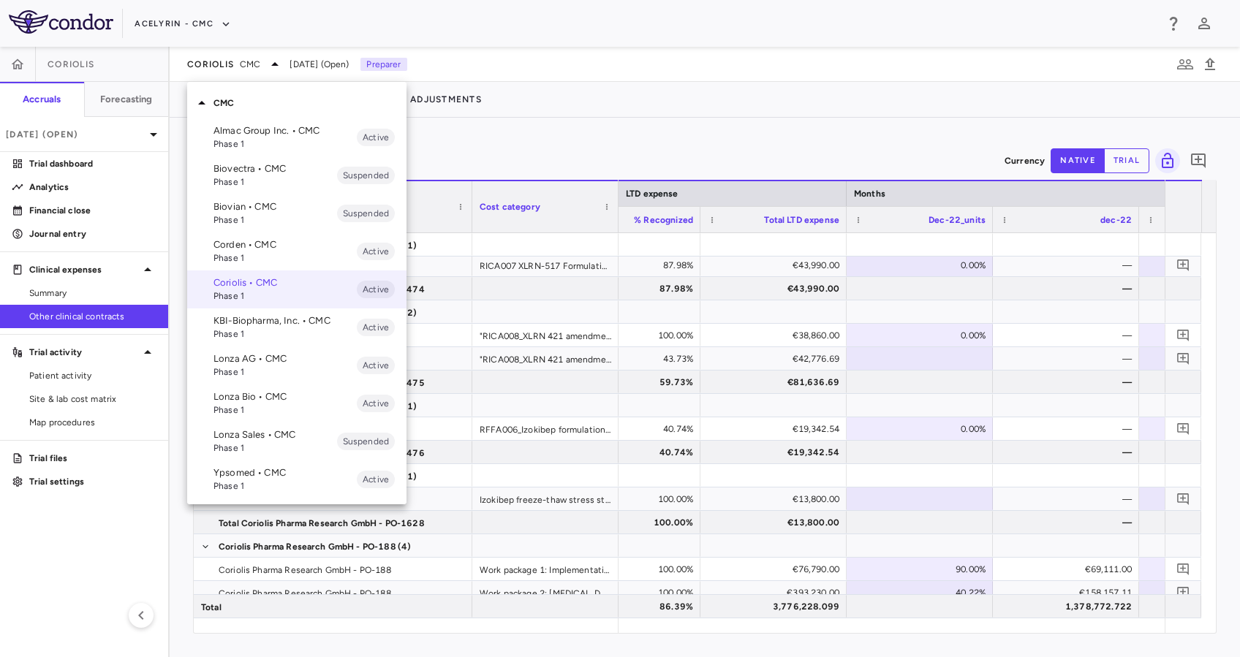
click at [262, 257] on span "Phase 1" at bounding box center [284, 257] width 143 height 13
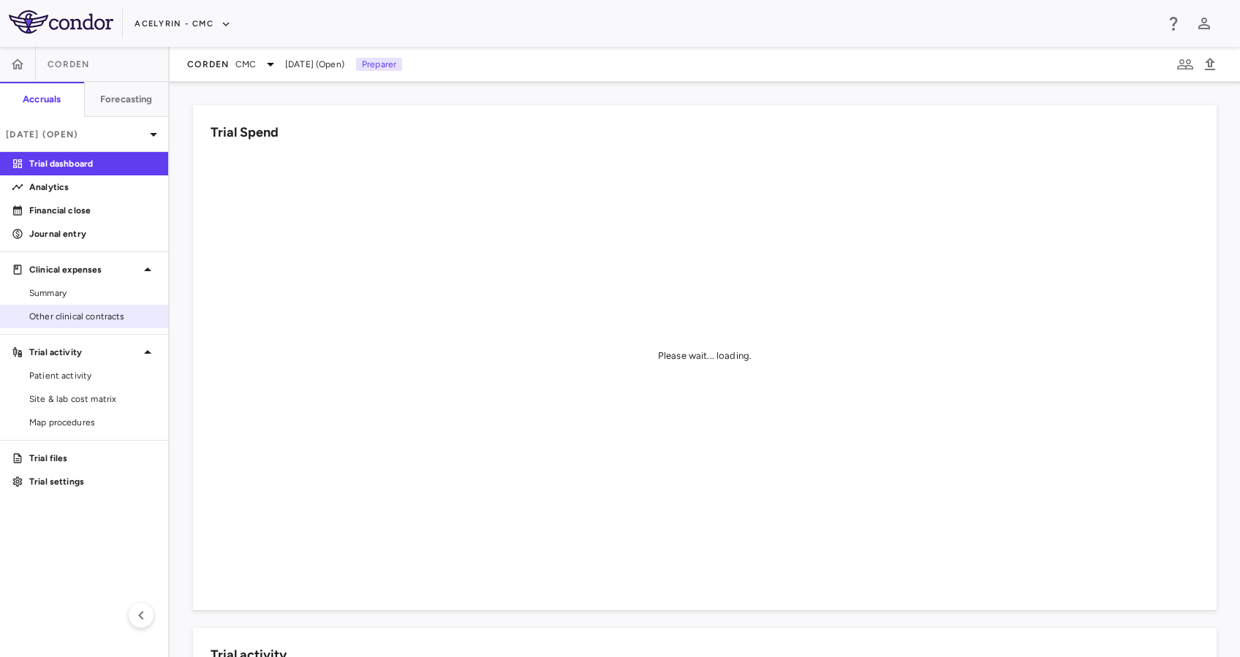
click at [112, 316] on span "Other clinical contracts" at bounding box center [92, 316] width 127 height 13
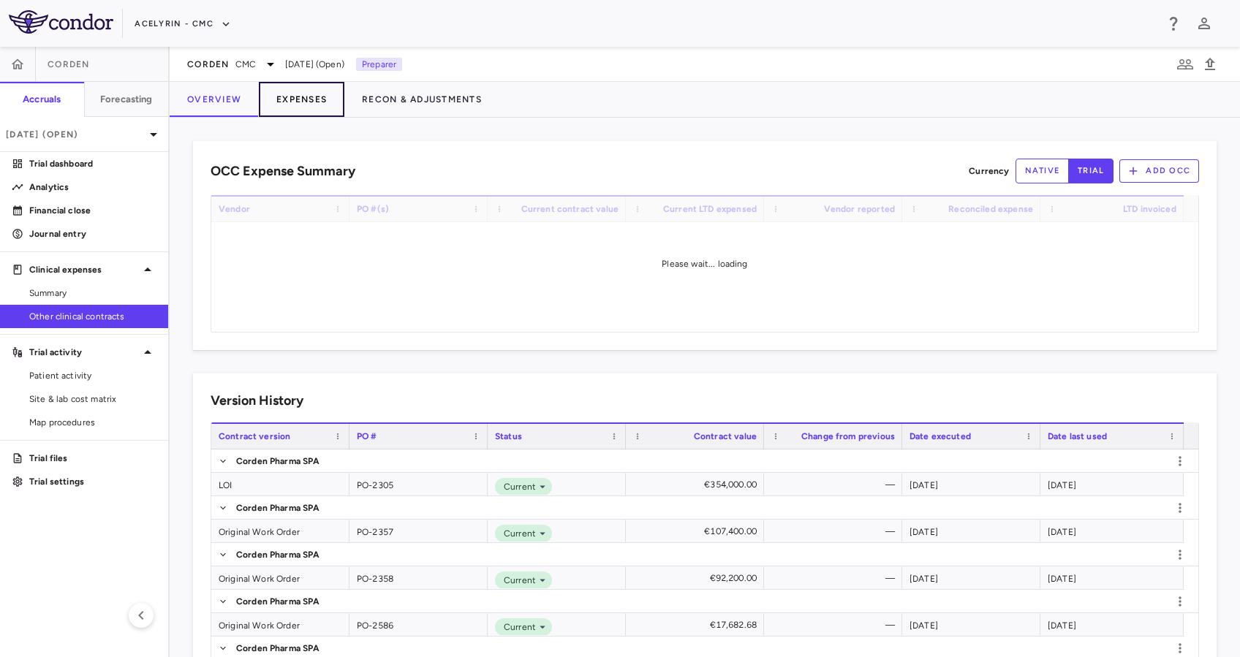
click at [303, 107] on button "Expenses" at bounding box center [302, 99] width 86 height 35
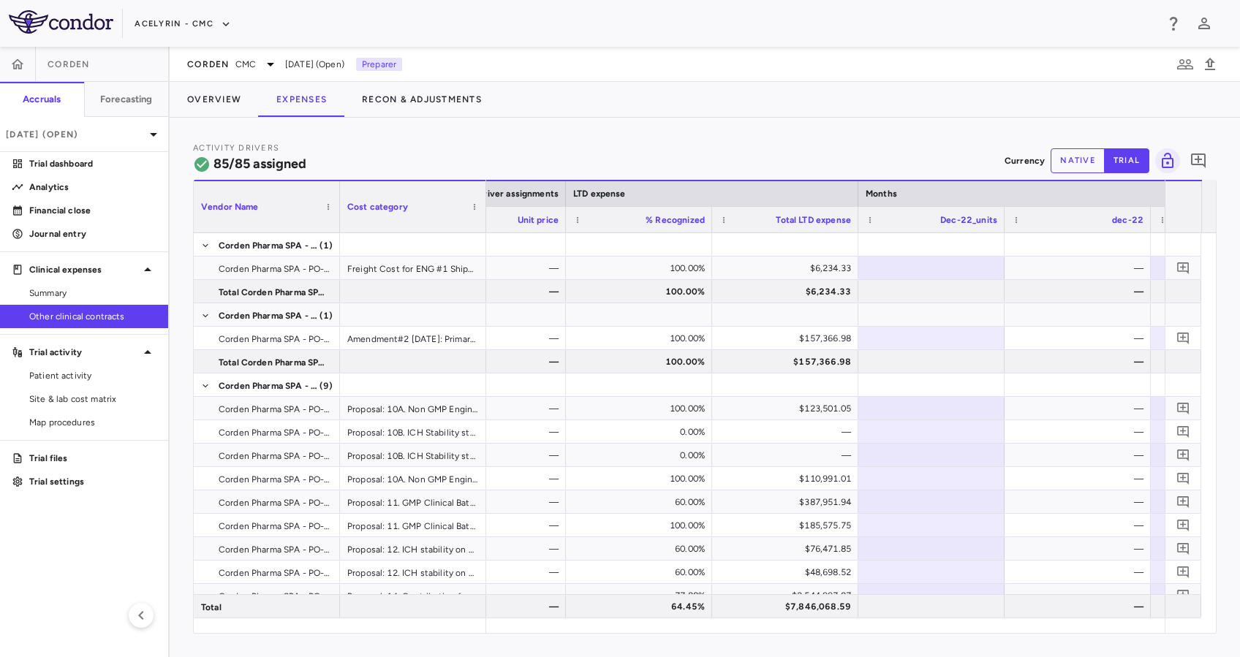
scroll to position [0, 3251]
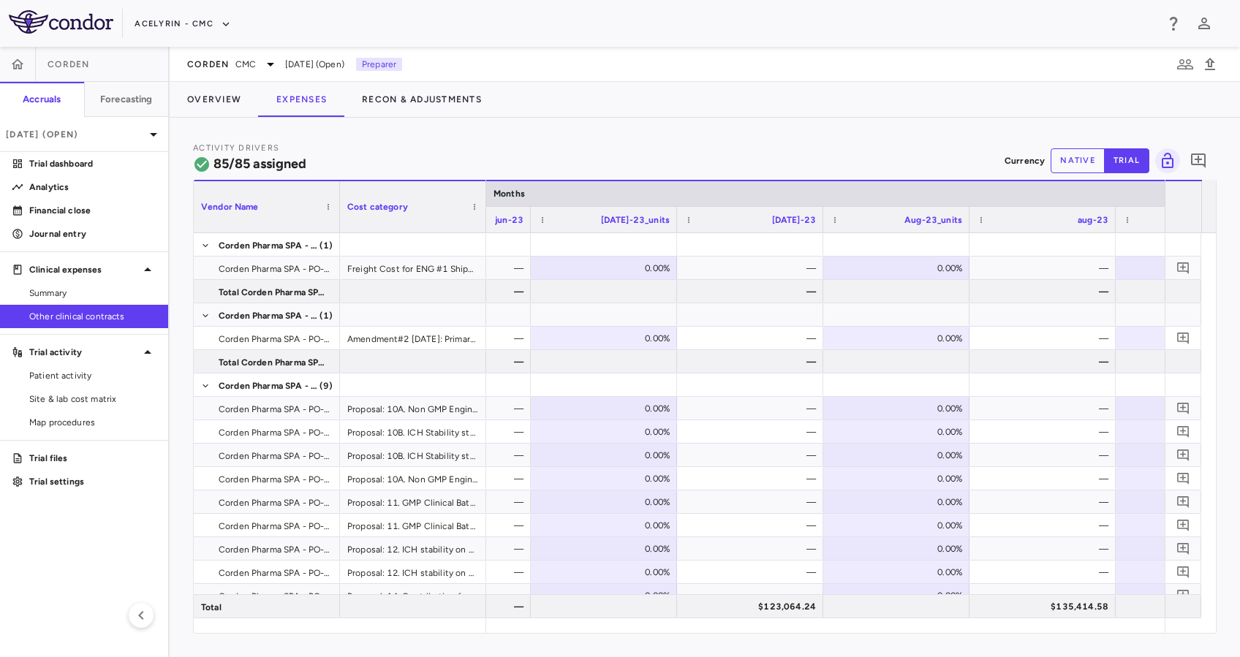
click at [1082, 163] on button "native" at bounding box center [1077, 160] width 54 height 25
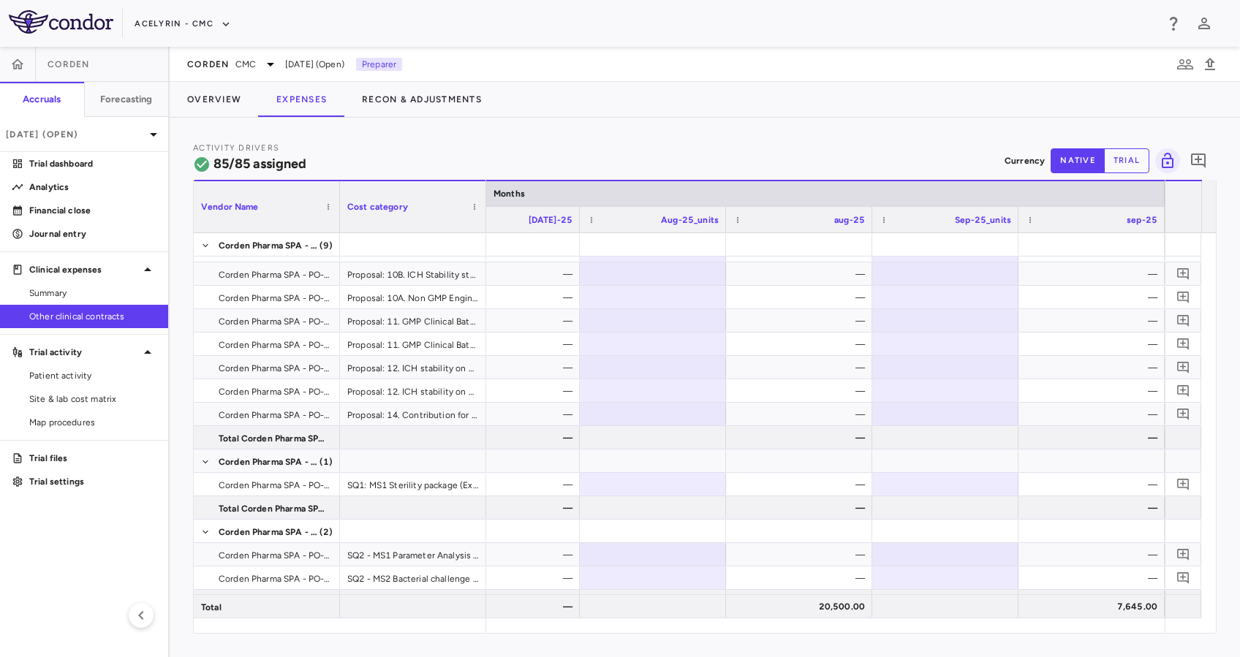
scroll to position [275, 0]
